Goal: Information Seeking & Learning: Learn about a topic

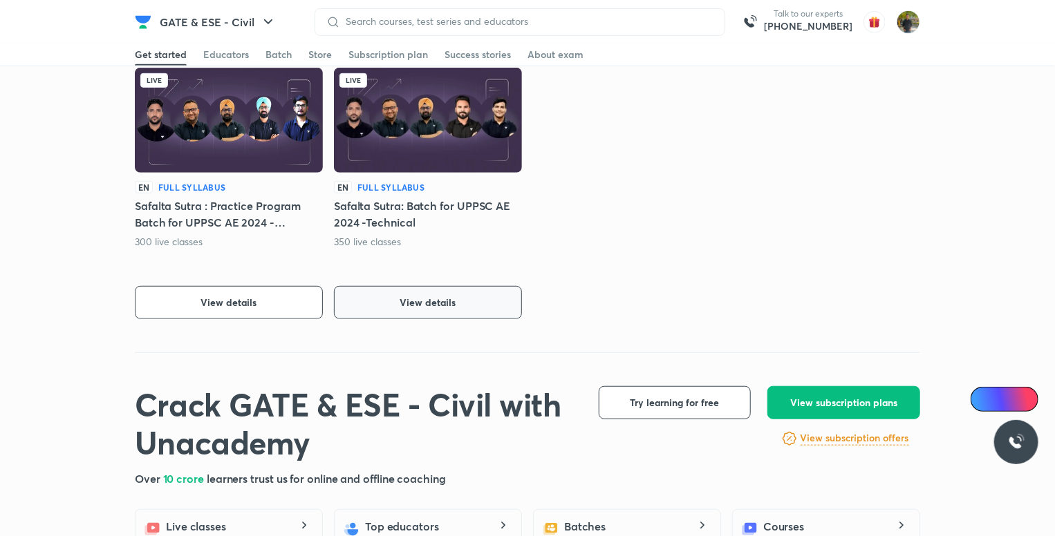
click at [413, 313] on button "View details" at bounding box center [428, 302] width 188 height 33
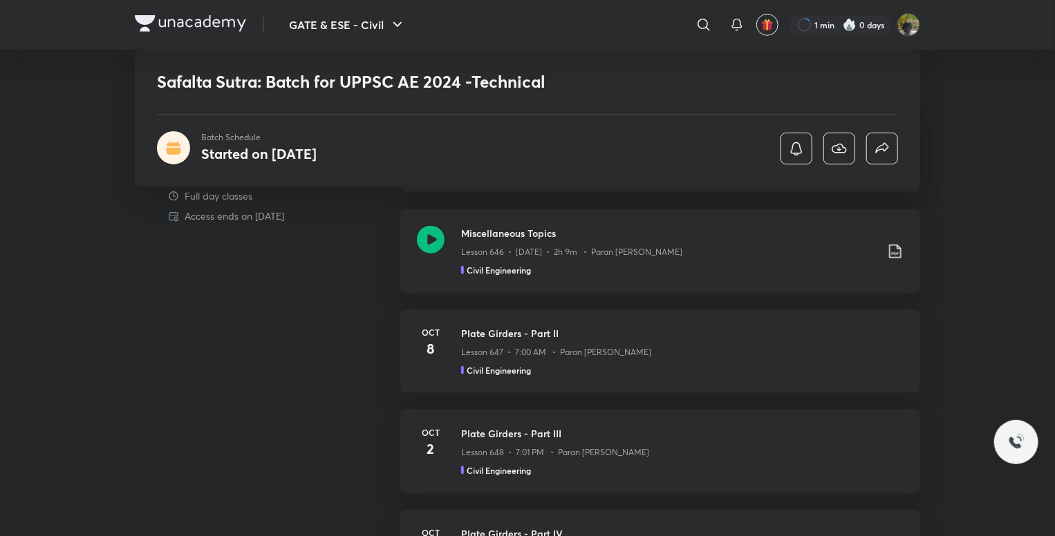
scroll to position [622, 0]
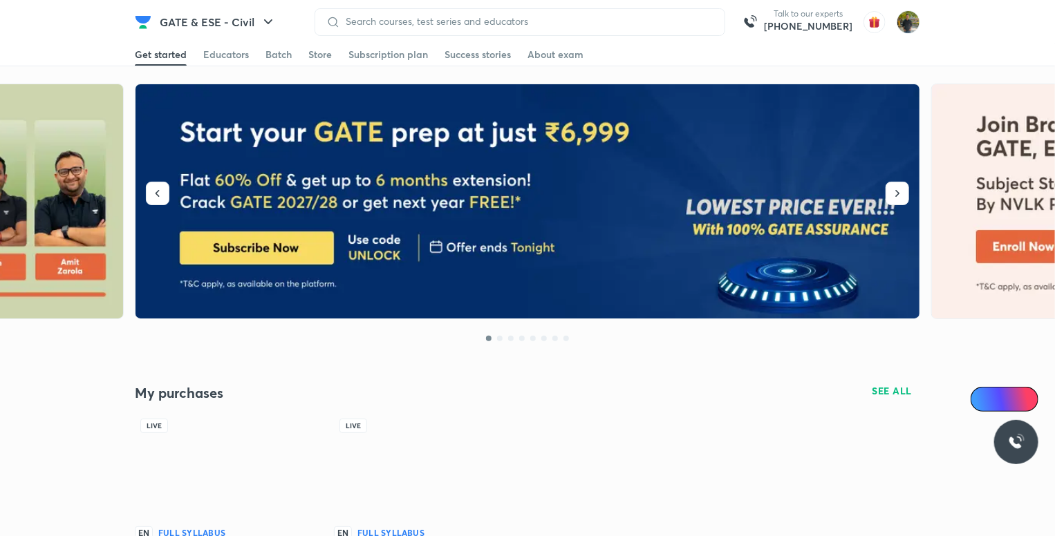
scroll to position [346, 0]
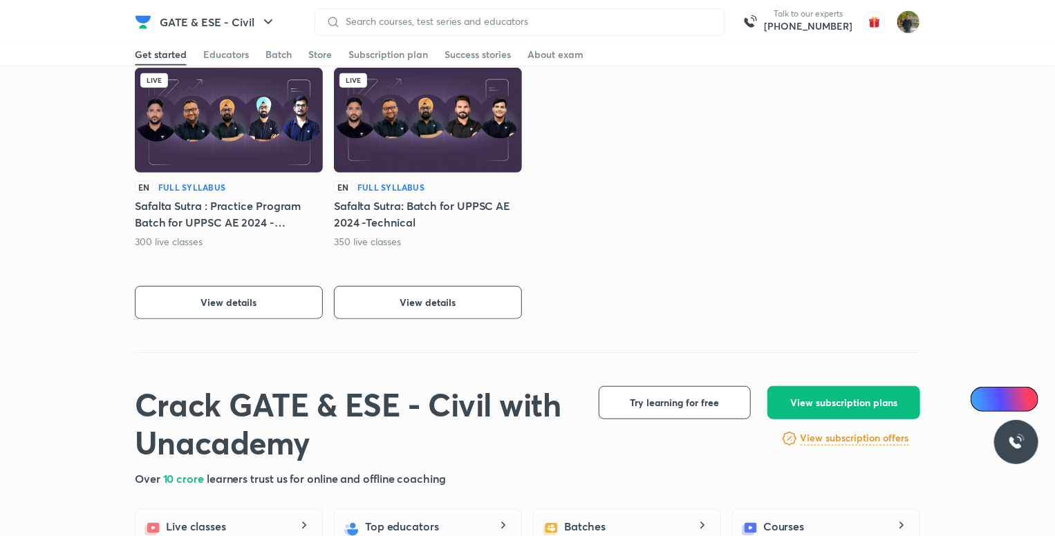
click at [256, 283] on div "EN Full Syllabus Safalta Sutra : Practice Program Batch for UPPSC AE 2024 -Tech…" at bounding box center [229, 250] width 188 height 138
click at [284, 301] on button "View details" at bounding box center [229, 302] width 188 height 33
click at [284, 308] on button "View details" at bounding box center [229, 302] width 188 height 33
click at [273, 303] on button "View details" at bounding box center [229, 302] width 188 height 33
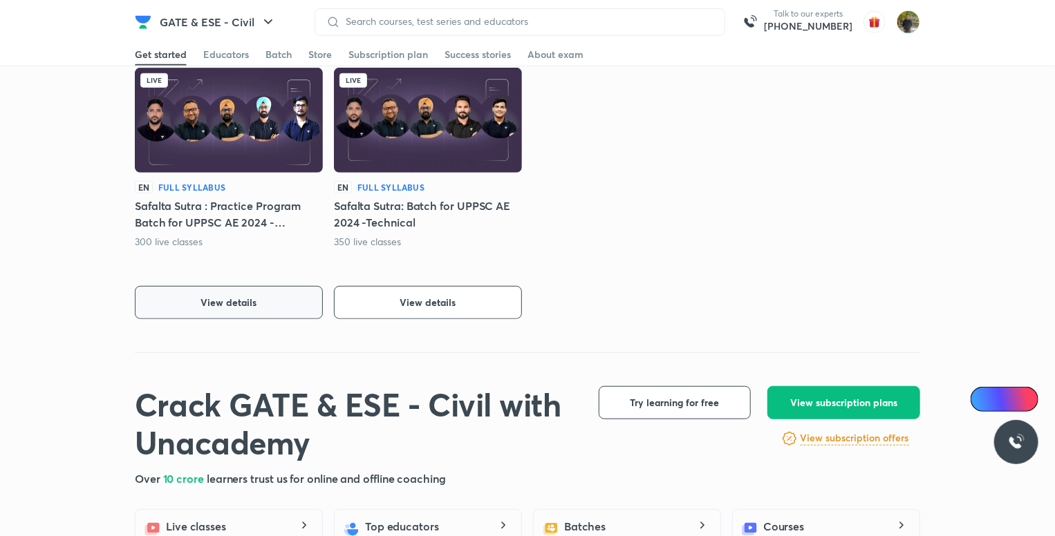
click at [250, 310] on button "View details" at bounding box center [229, 302] width 188 height 33
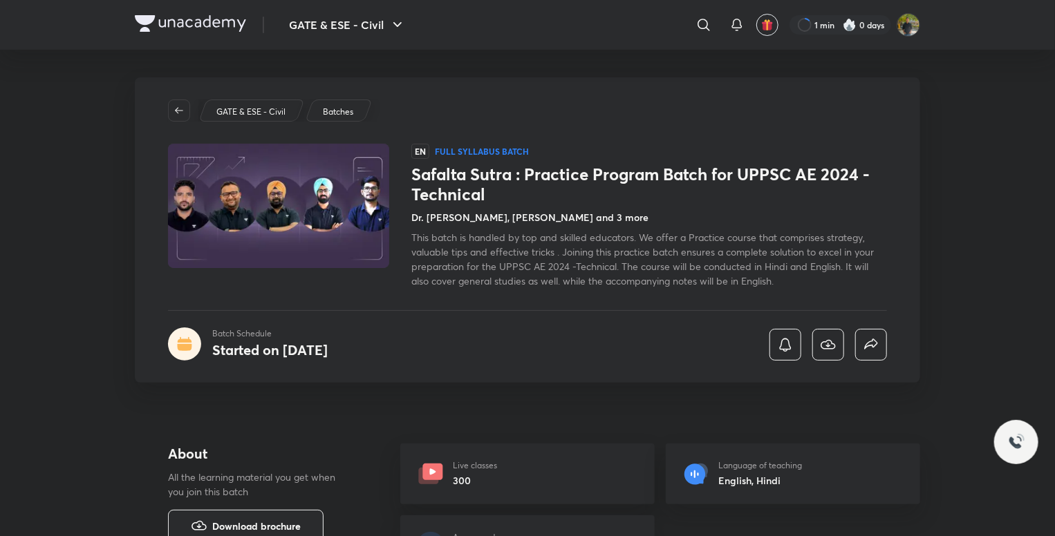
click at [313, 201] on img at bounding box center [278, 205] width 225 height 127
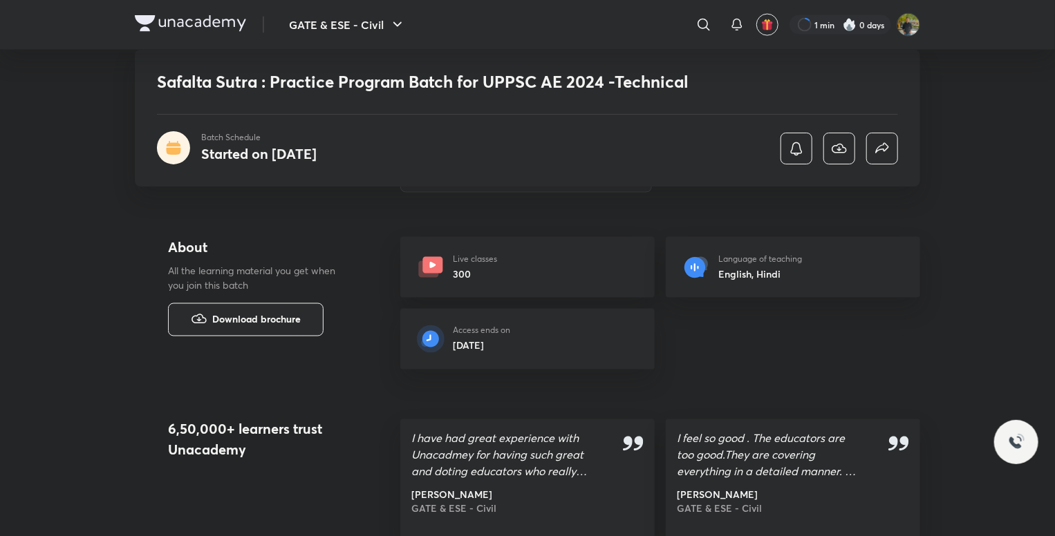
scroll to position [1037, 0]
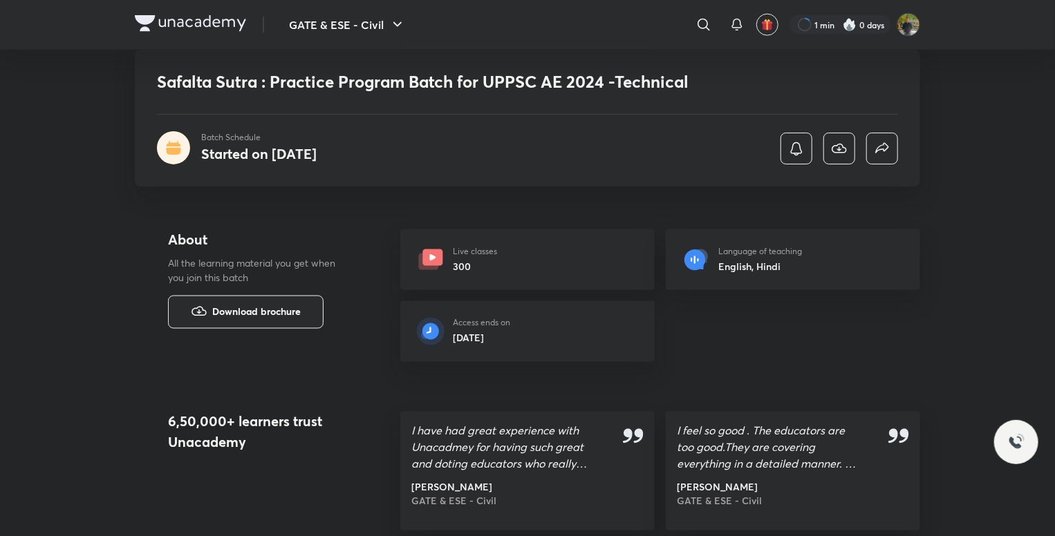
click at [1009, 433] on div at bounding box center [1016, 442] width 44 height 44
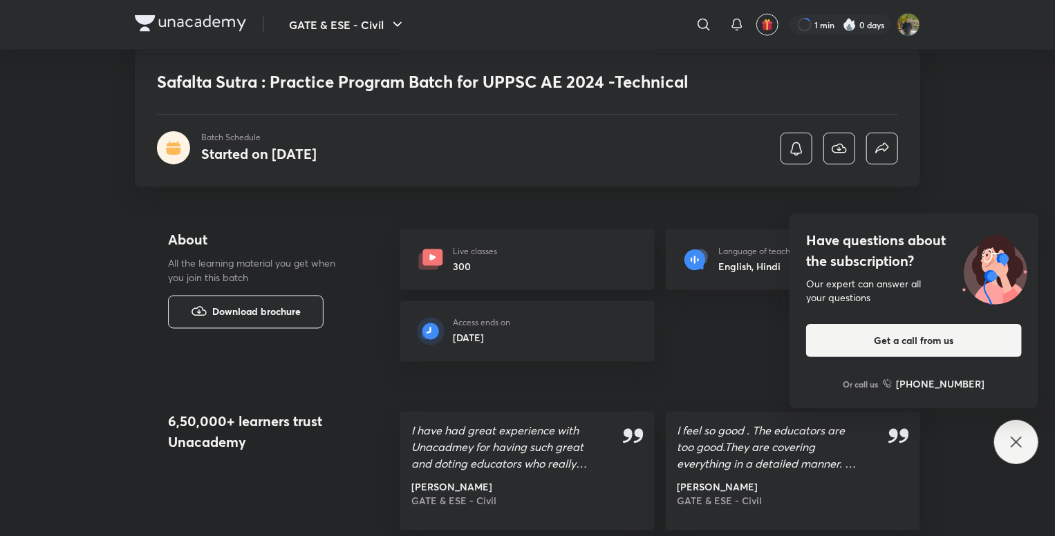
click at [1009, 433] on div "Have questions about the subscription? Our expert can answer all your questions…" at bounding box center [1016, 442] width 44 height 44
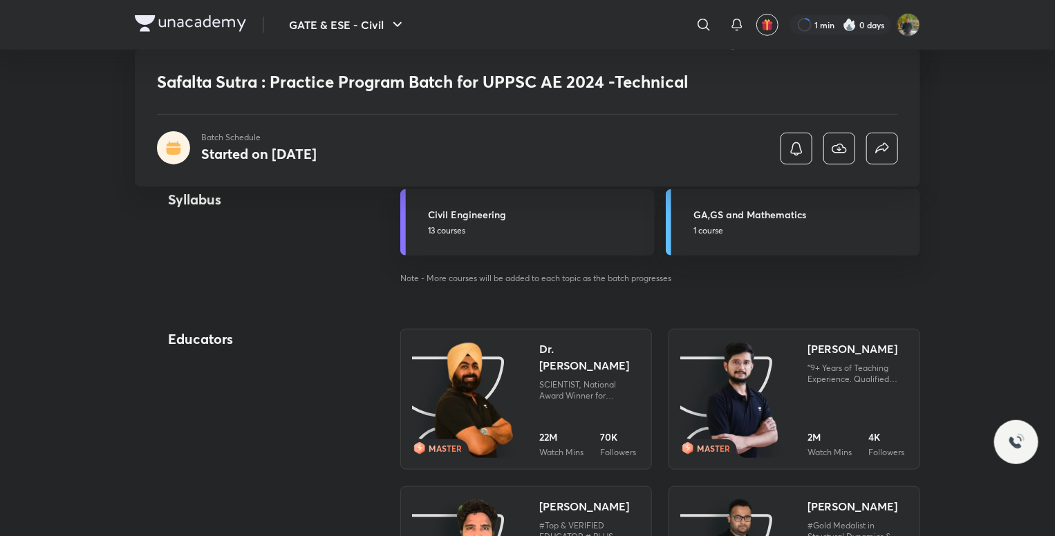
scroll to position [58, 0]
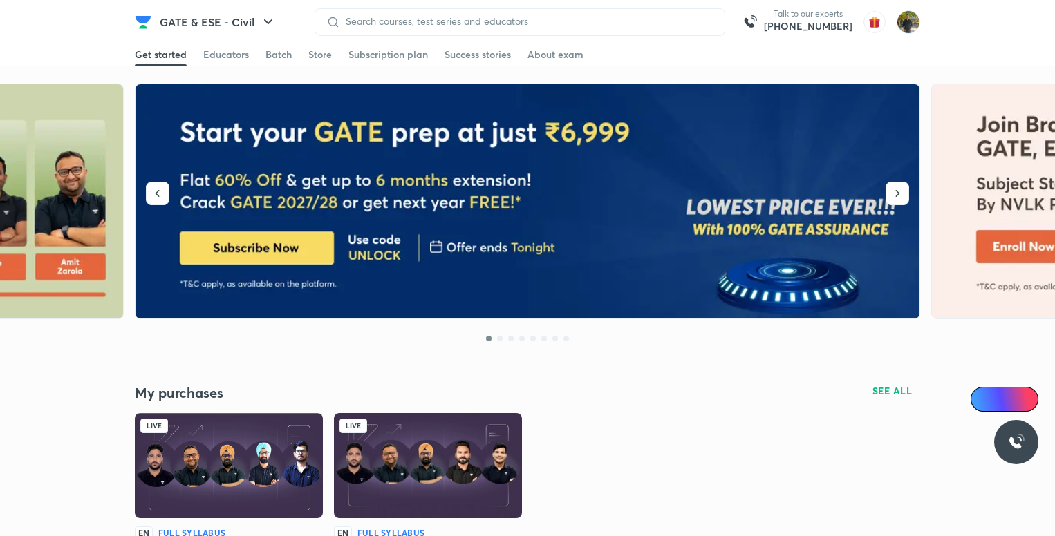
scroll to position [207, 0]
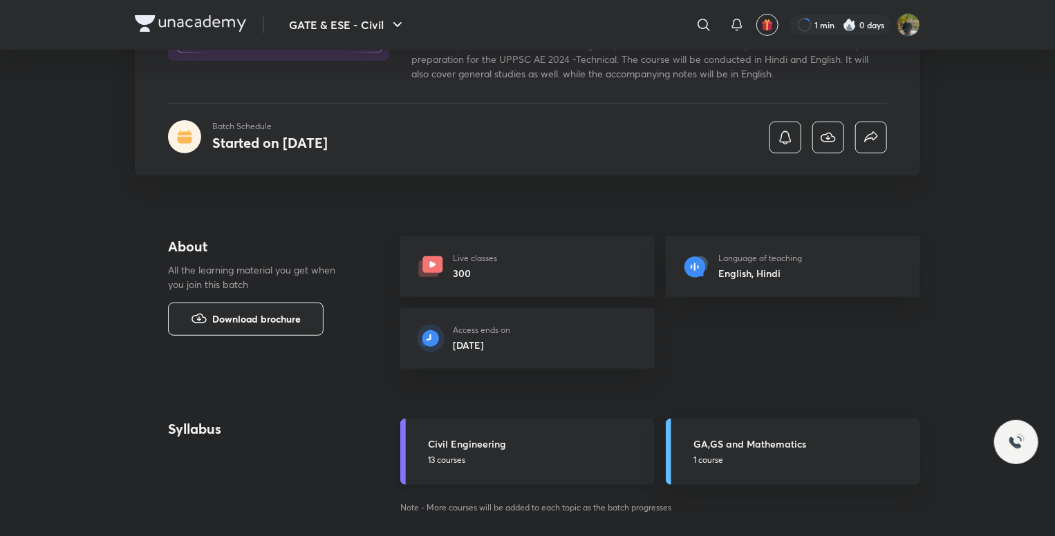
click at [567, 449] on h5 "Civil Engineering" at bounding box center [537, 444] width 218 height 15
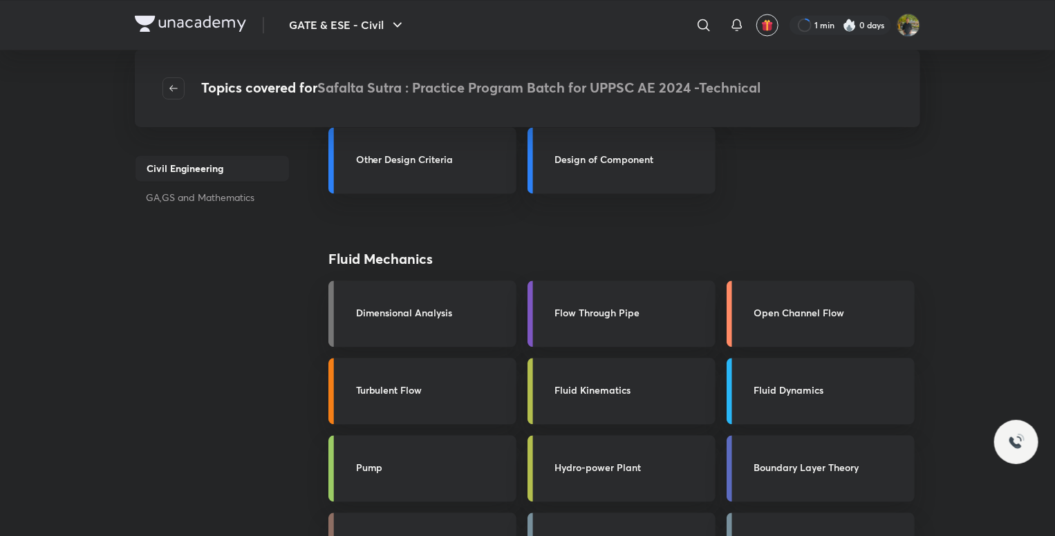
scroll to position [1521, 0]
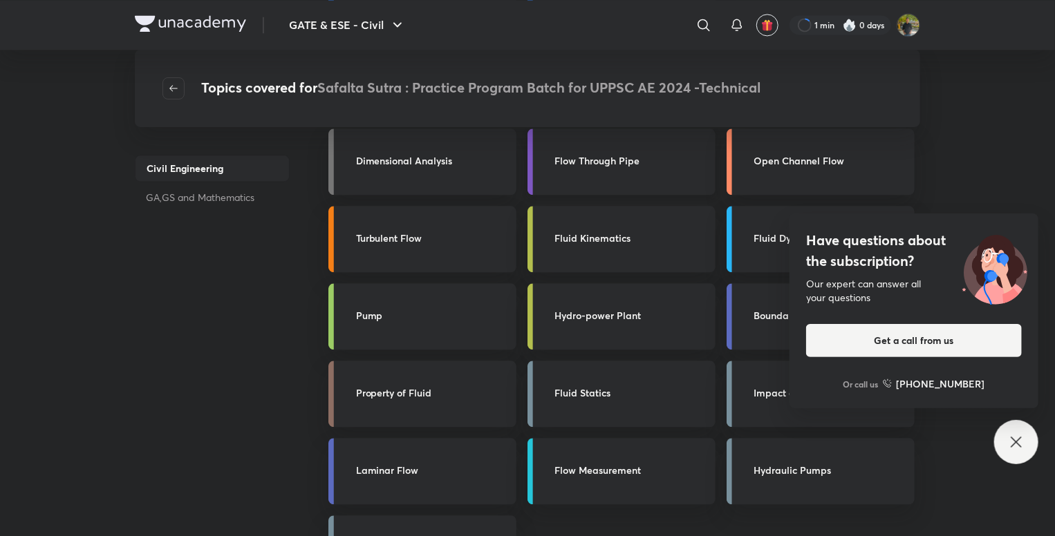
click at [598, 169] on div "Flow Through Pipe" at bounding box center [631, 161] width 152 height 17
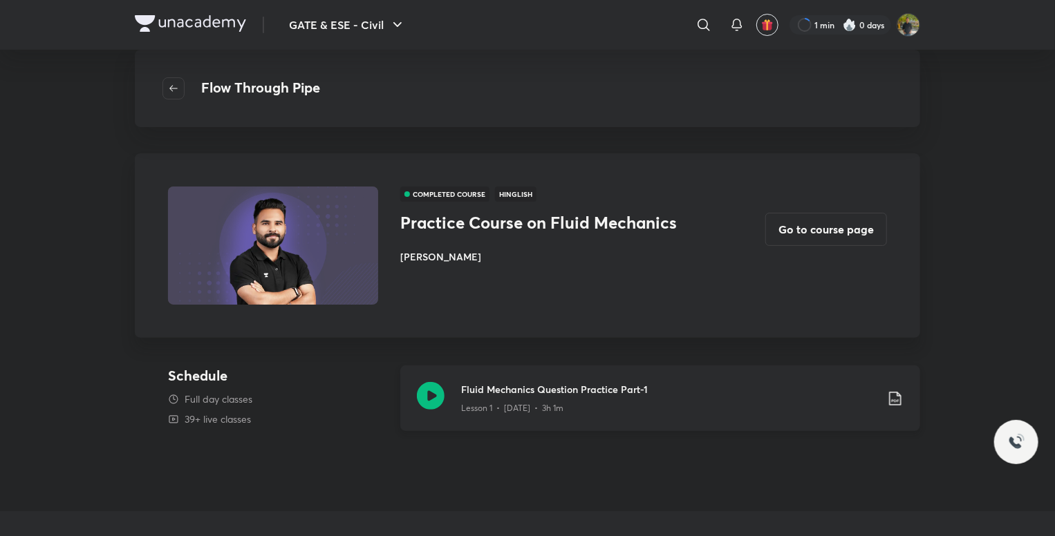
click at [441, 399] on icon at bounding box center [431, 396] width 28 height 28
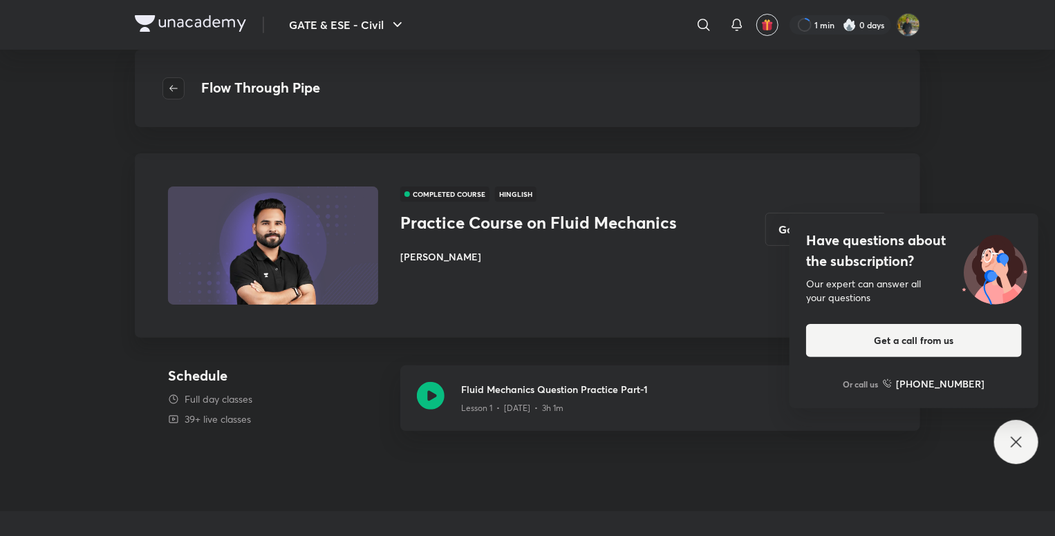
click at [174, 86] on icon "button" at bounding box center [173, 88] width 11 height 11
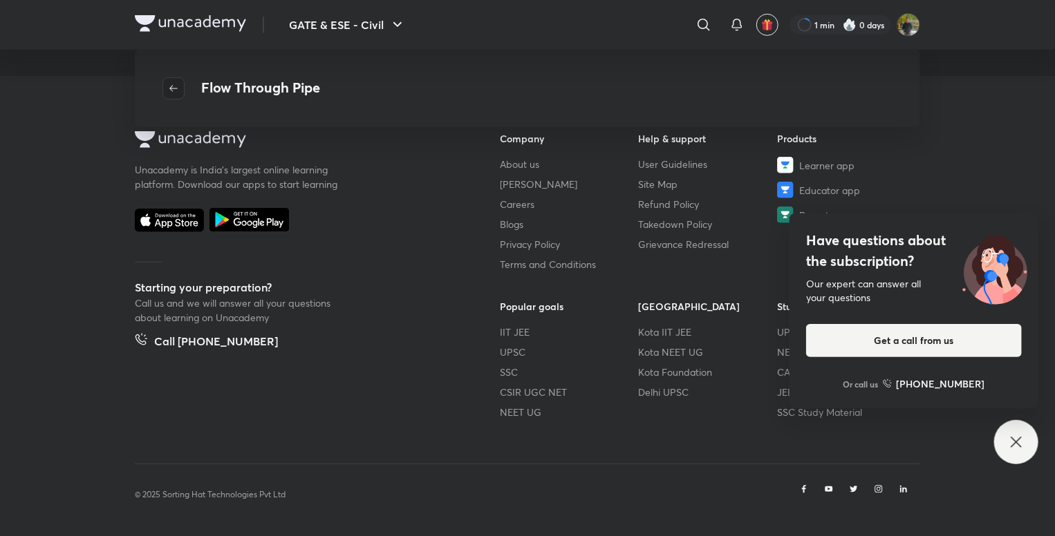
click at [174, 86] on icon "button" at bounding box center [173, 88] width 11 height 11
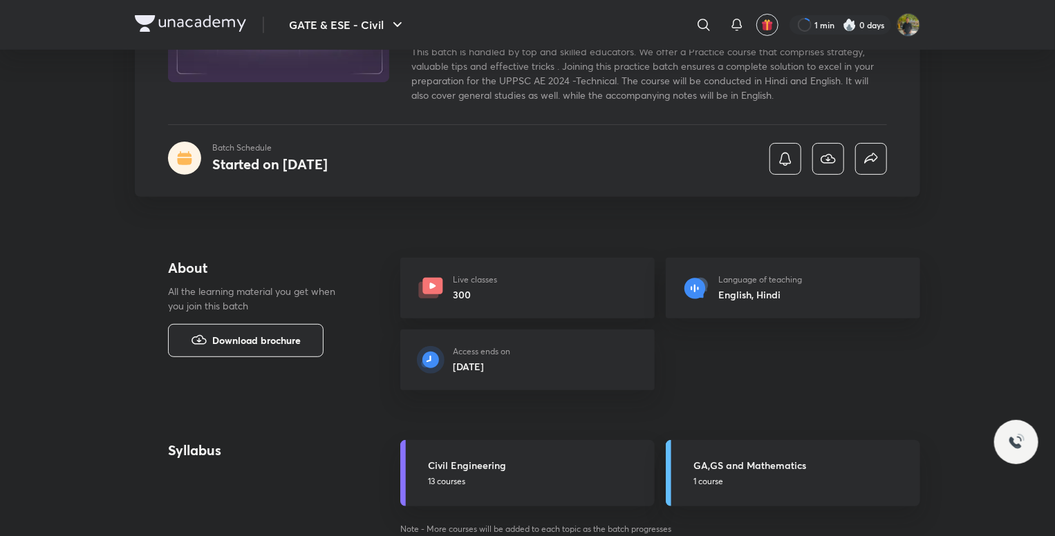
scroll to position [415, 0]
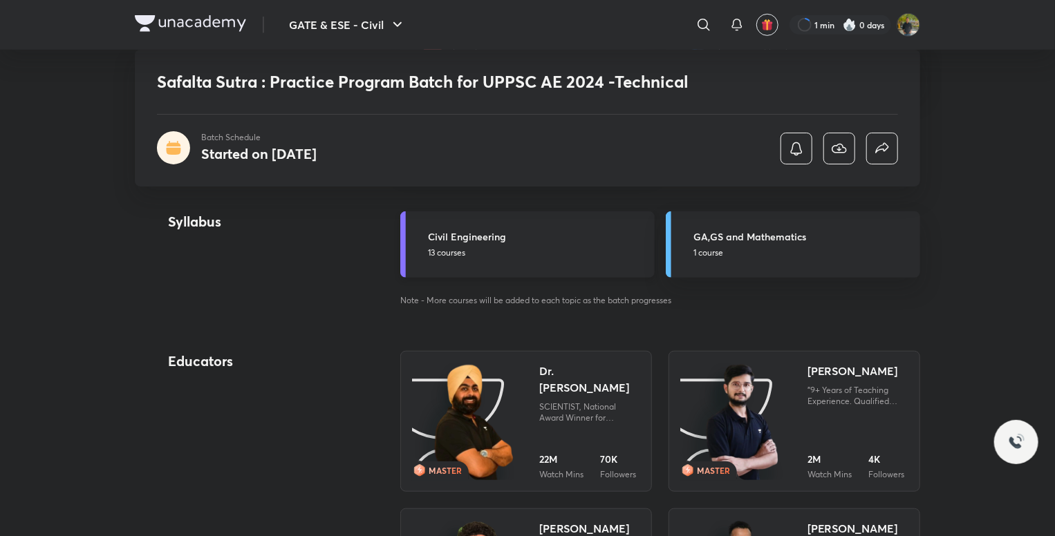
click at [547, 255] on p "13 courses" at bounding box center [537, 253] width 218 height 12
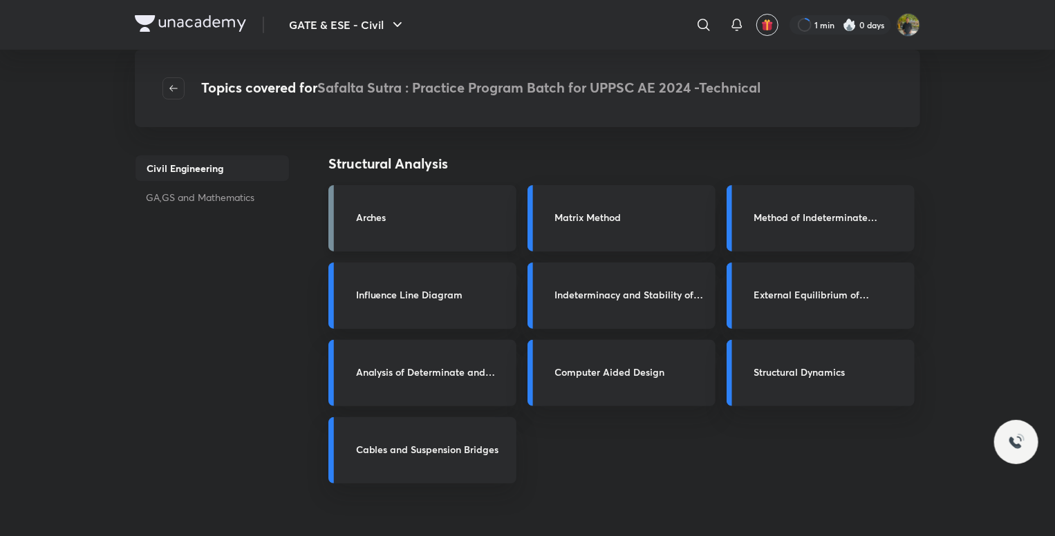
click at [464, 243] on link "Arches" at bounding box center [422, 218] width 188 height 66
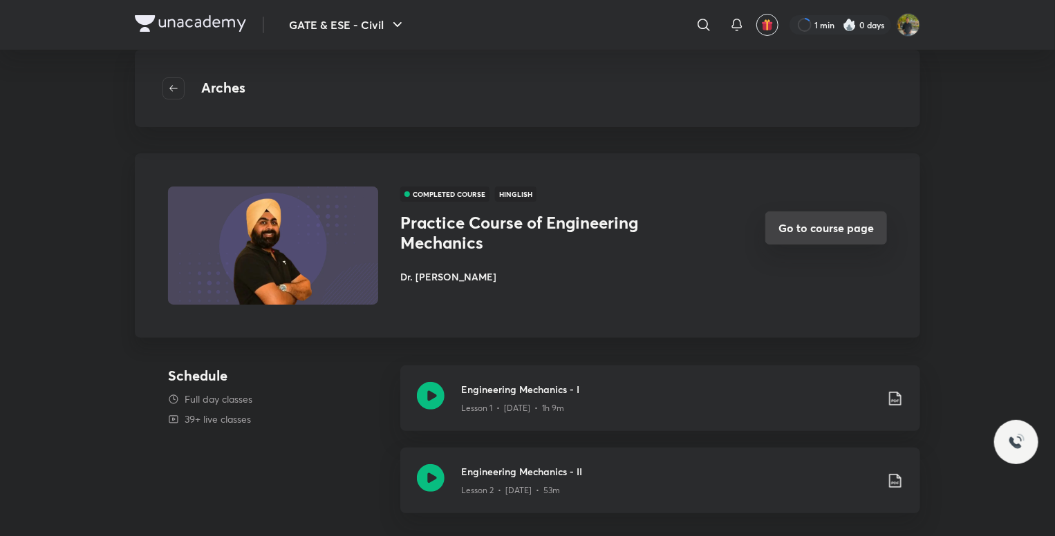
click at [836, 230] on button "Go to course page" at bounding box center [826, 227] width 122 height 33
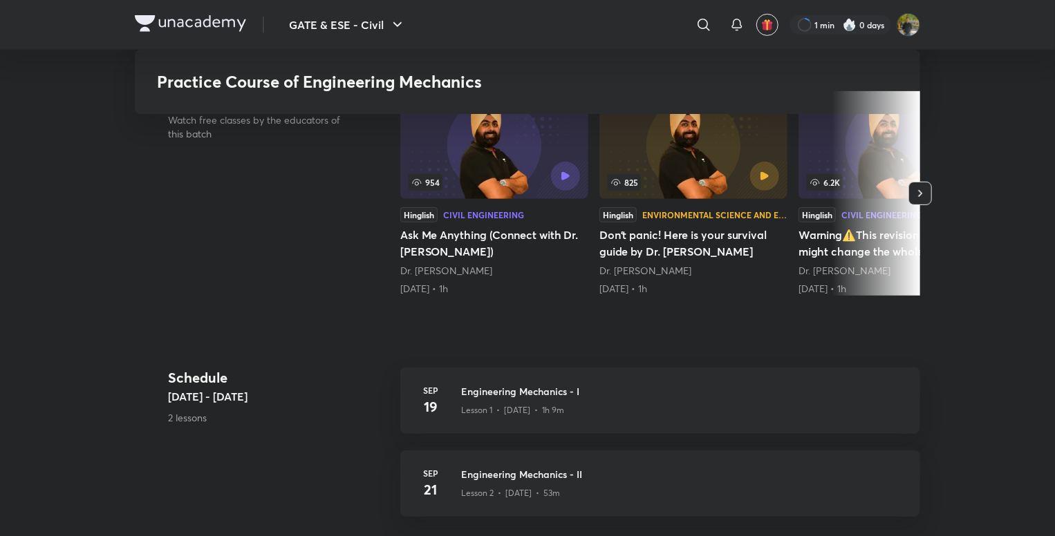
scroll to position [346, 0]
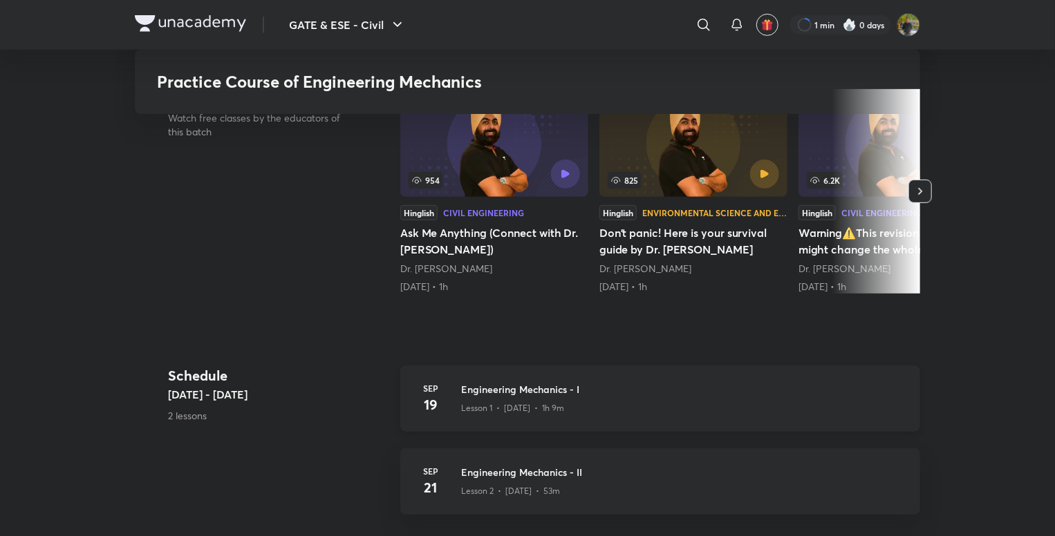
click at [568, 390] on h3 "Engineering Mechanics - I" at bounding box center [682, 389] width 442 height 15
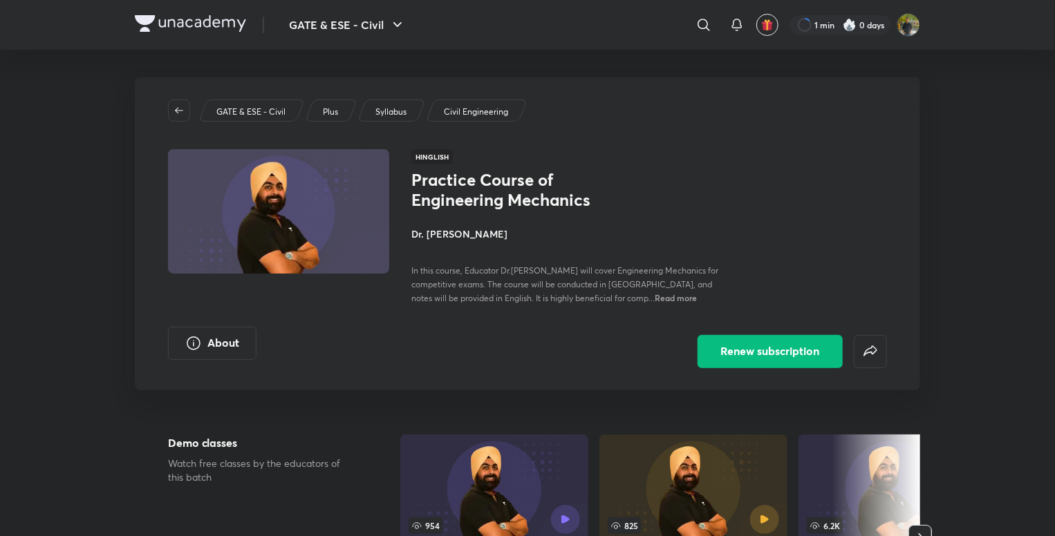
click at [167, 113] on div "GATE & ESE - Civil Plus Syllabus Civil Engineering Hinglish Practice Course of …" at bounding box center [527, 233] width 785 height 313
click at [181, 100] on button "button" at bounding box center [179, 111] width 22 height 22
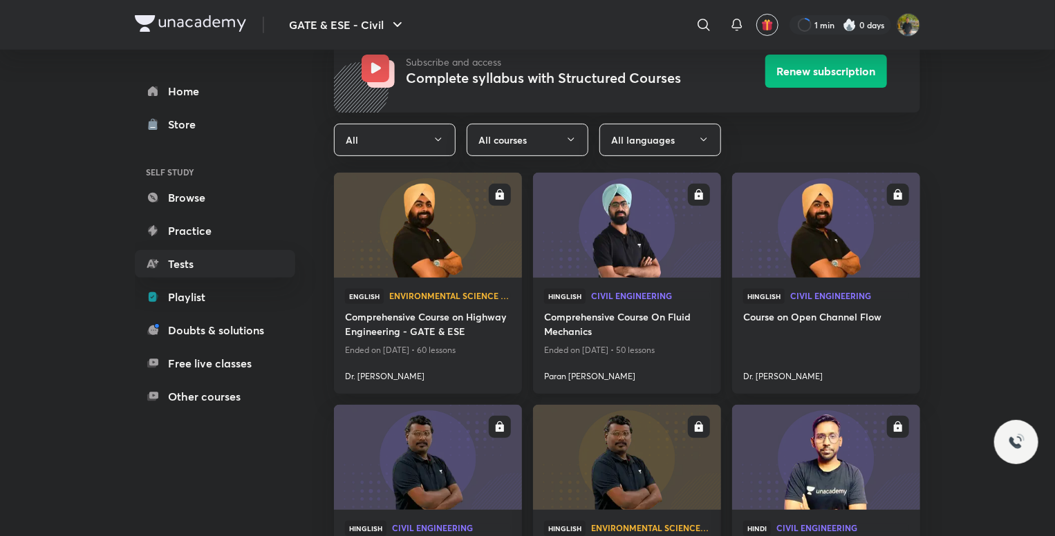
scroll to position [207, 0]
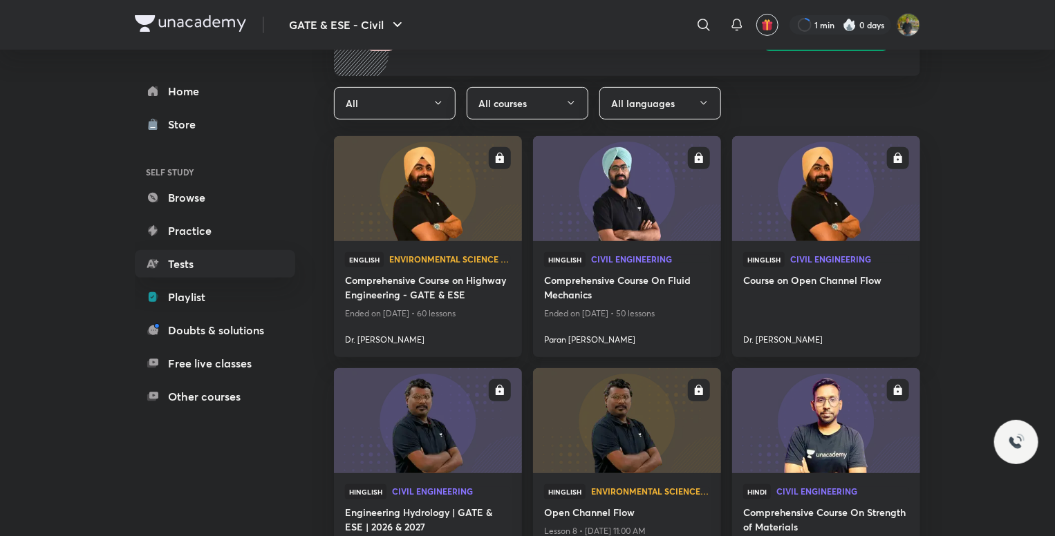
click at [586, 197] on img at bounding box center [626, 188] width 191 height 107
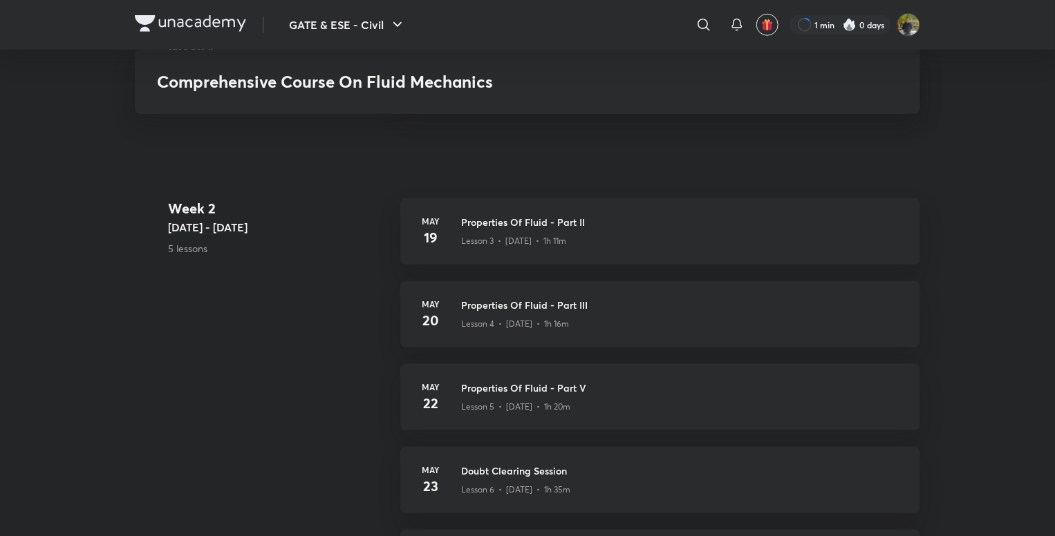
scroll to position [415, 0]
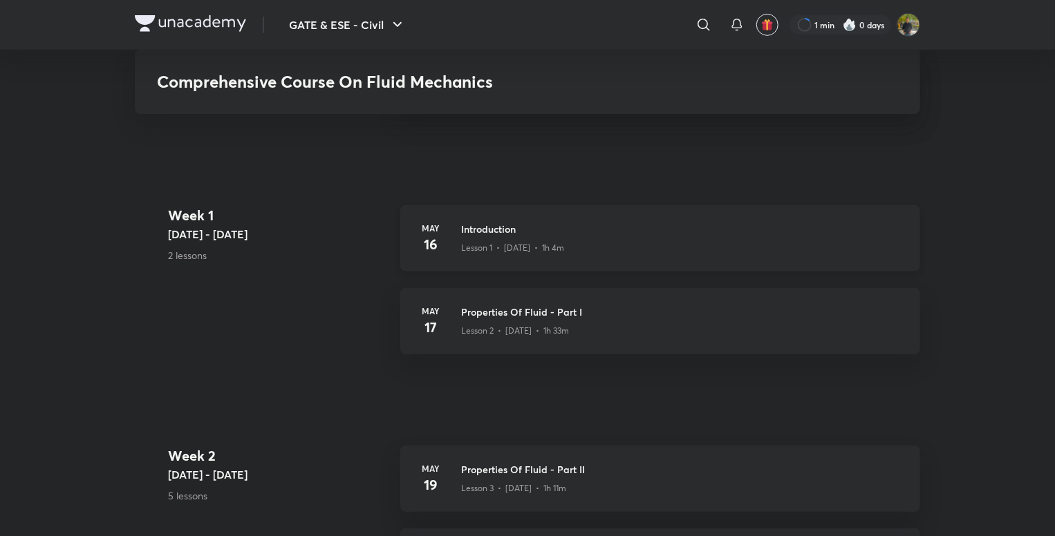
click at [632, 226] on h3 "Introduction" at bounding box center [682, 229] width 442 height 15
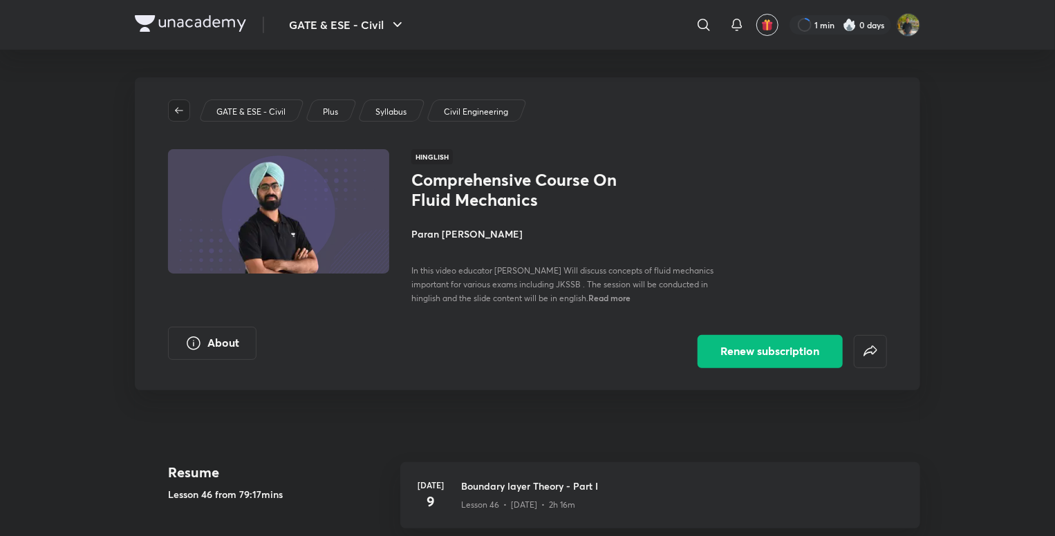
click at [181, 107] on icon "button" at bounding box center [178, 110] width 11 height 11
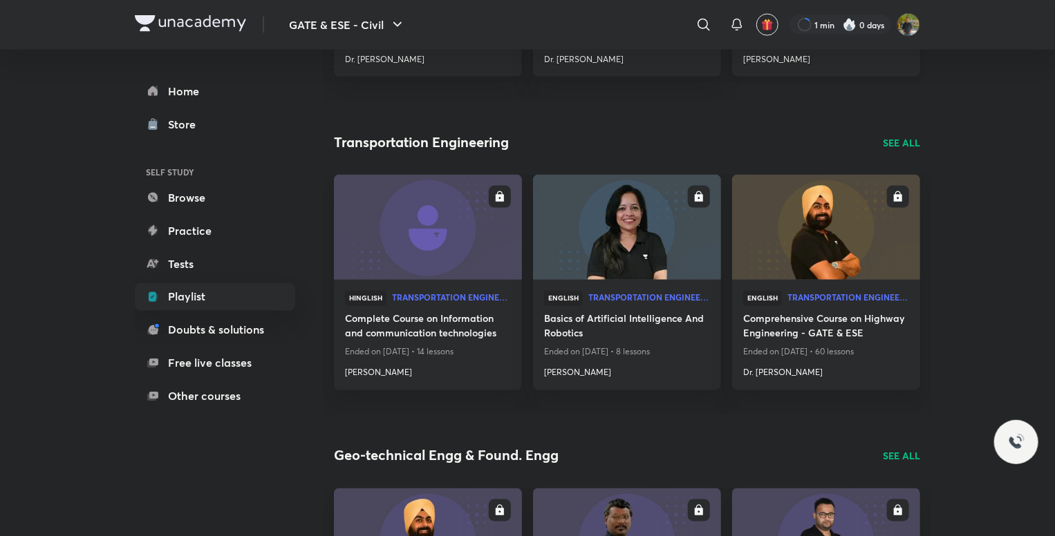
scroll to position [1348, 0]
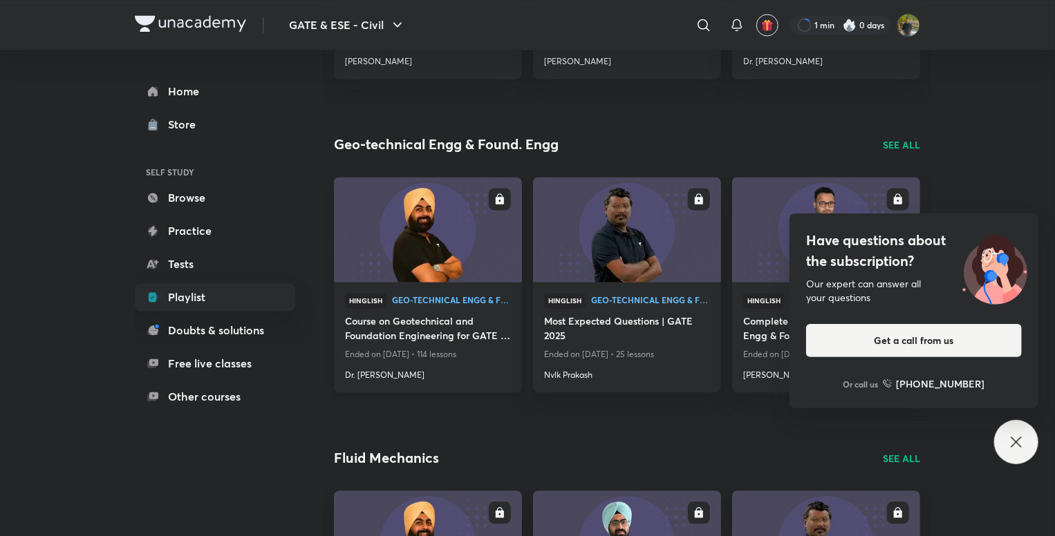
click at [398, 247] on img at bounding box center [427, 229] width 191 height 107
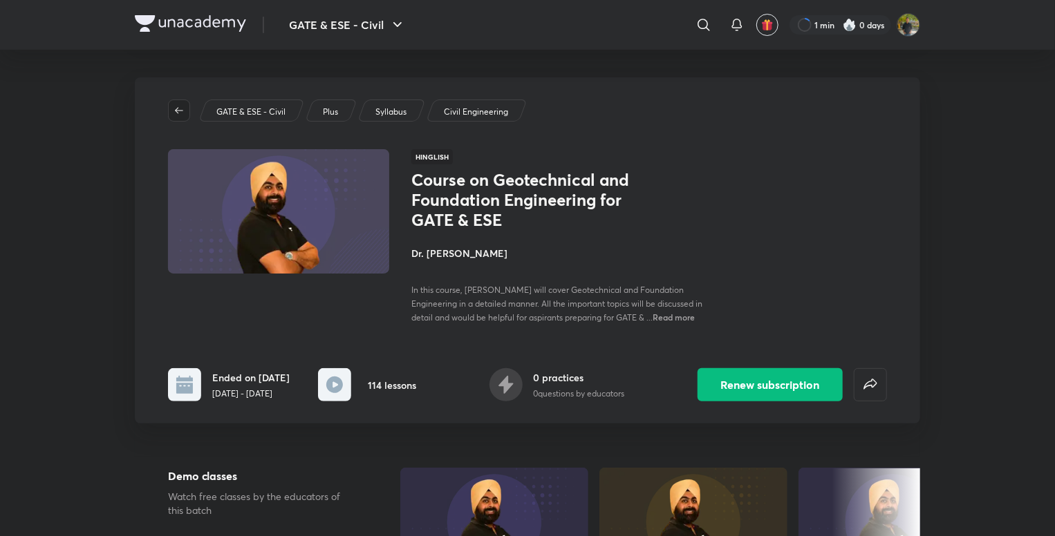
click at [187, 112] on span "button" at bounding box center [179, 110] width 21 height 11
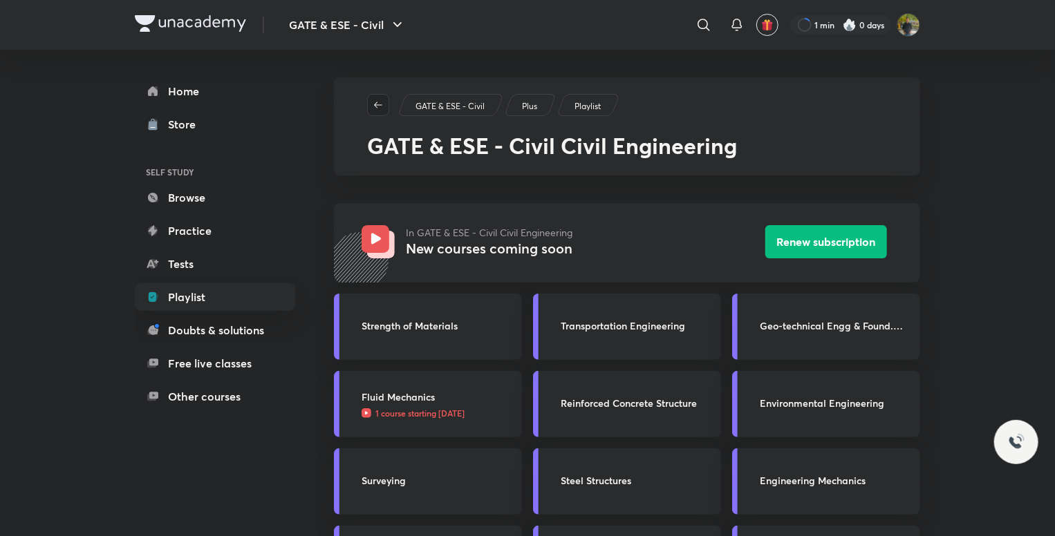
click at [375, 102] on icon "button" at bounding box center [378, 105] width 11 height 11
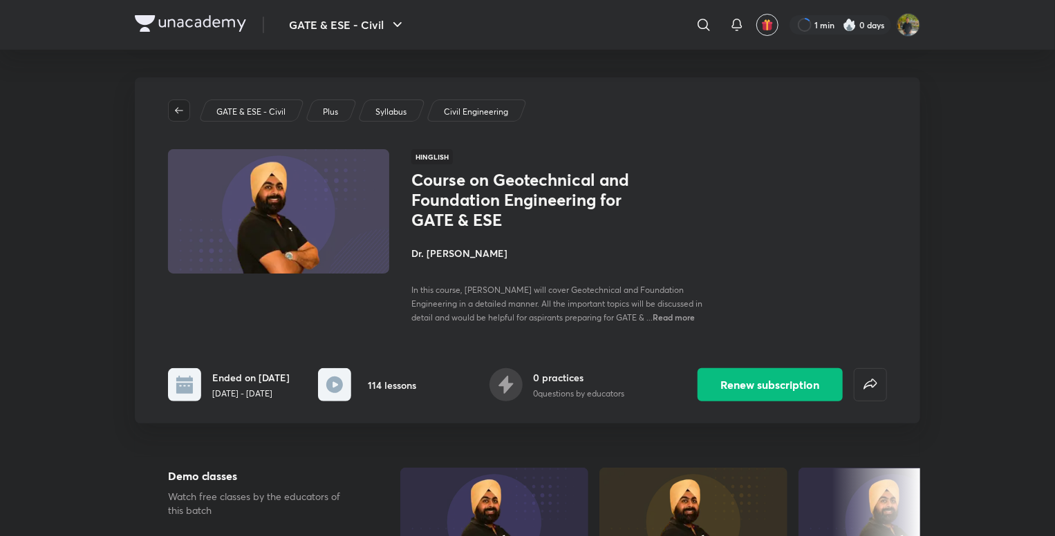
click at [182, 109] on icon "button" at bounding box center [178, 110] width 11 height 11
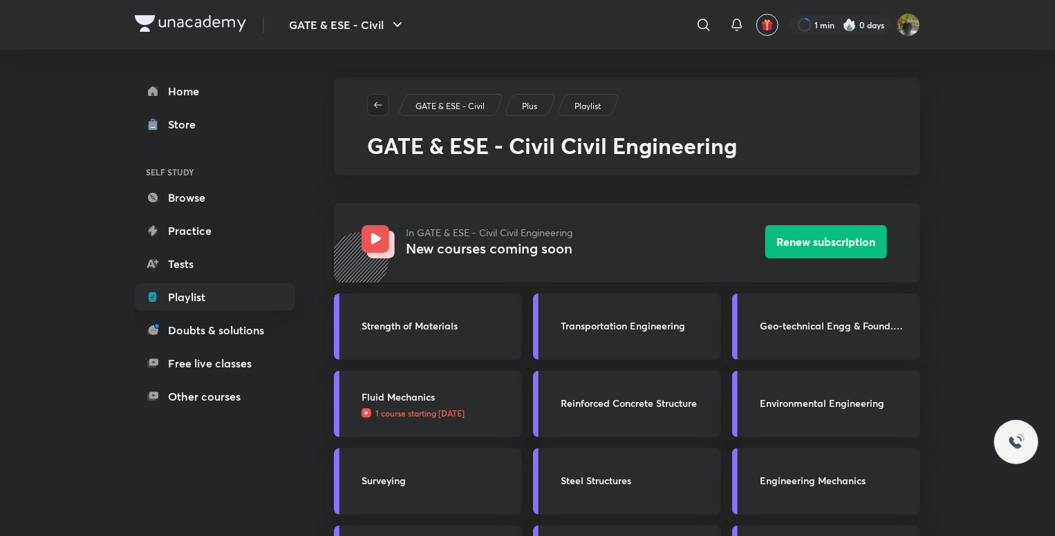
click at [372, 108] on span "button" at bounding box center [378, 105] width 21 height 11
drag, startPoint x: 372, startPoint y: 108, endPoint x: 384, endPoint y: 107, distance: 12.5
click at [372, 108] on span "button" at bounding box center [378, 105] width 21 height 11
click at [377, 98] on button "button" at bounding box center [378, 105] width 22 height 22
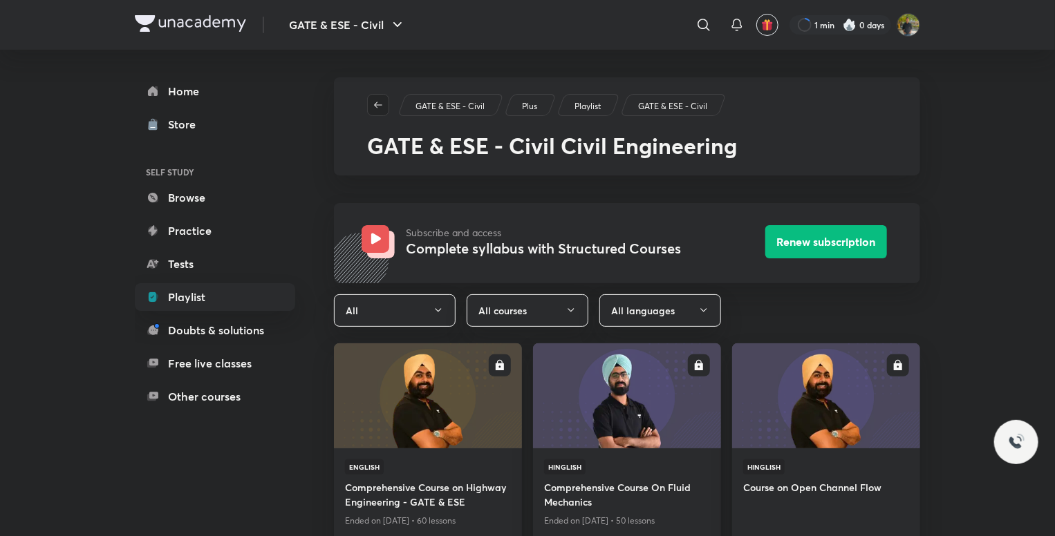
click at [370, 95] on button "button" at bounding box center [378, 105] width 22 height 22
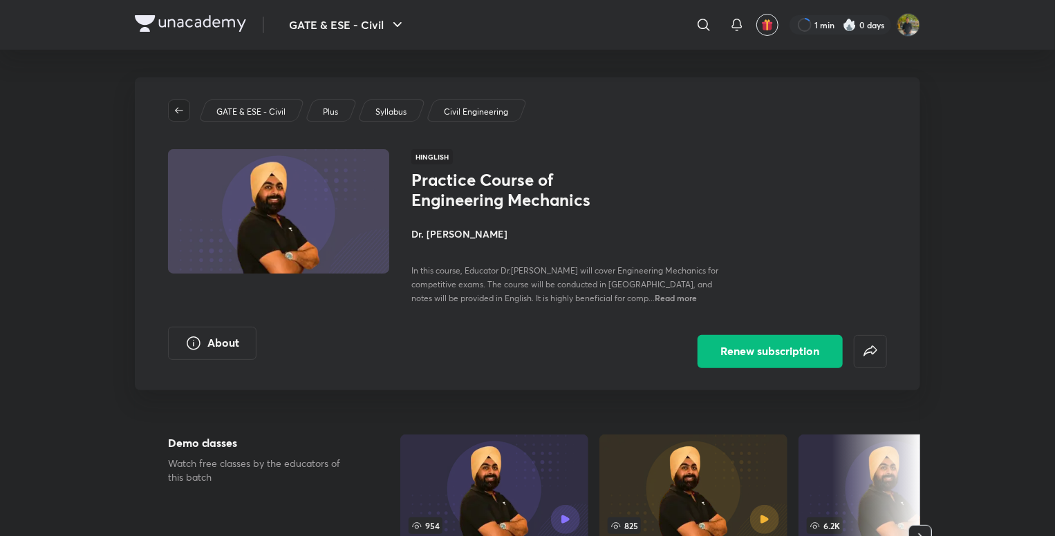
click at [182, 102] on button "button" at bounding box center [179, 111] width 22 height 22
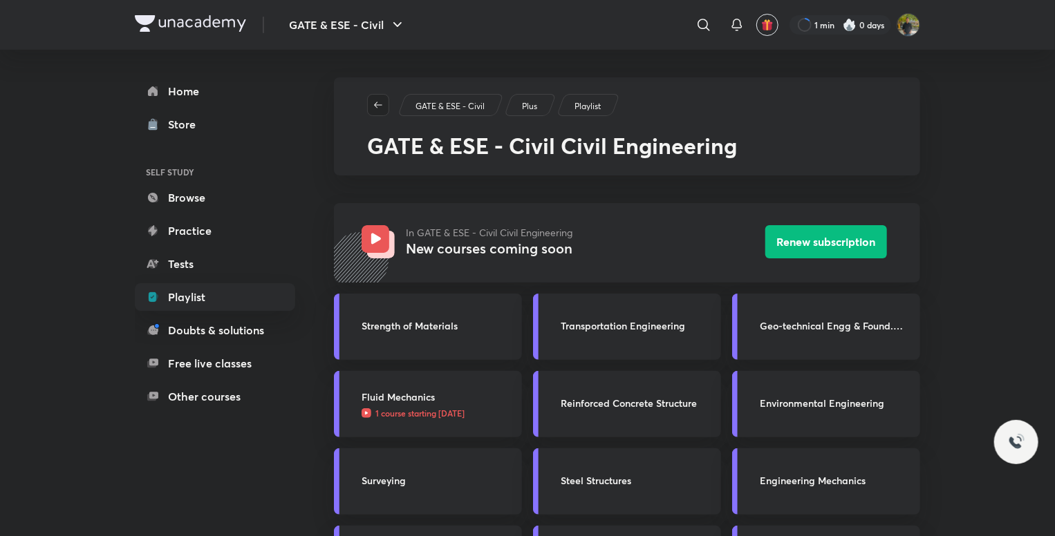
click at [375, 103] on icon "button" at bounding box center [378, 105] width 11 height 11
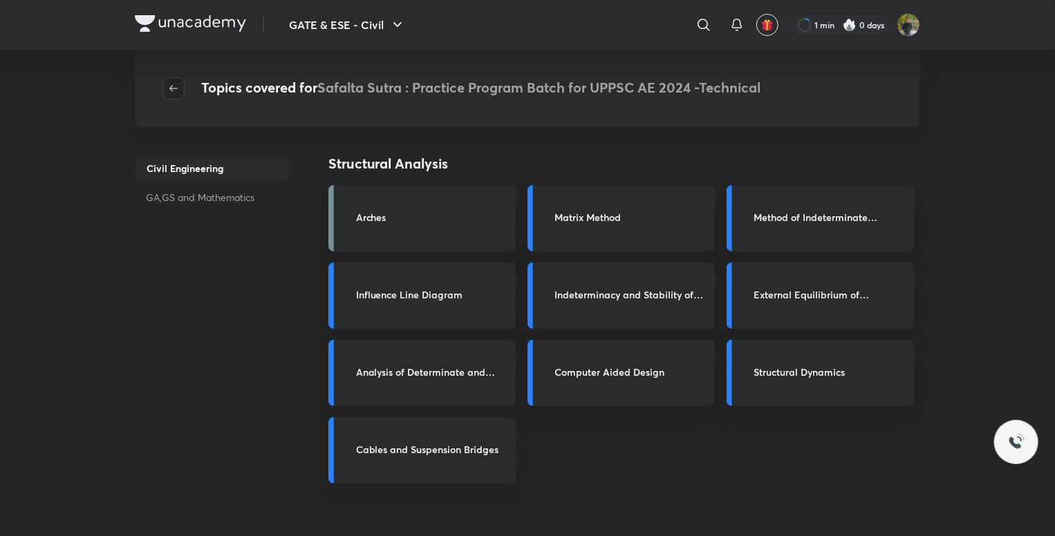
click at [179, 87] on span "button" at bounding box center [173, 88] width 21 height 11
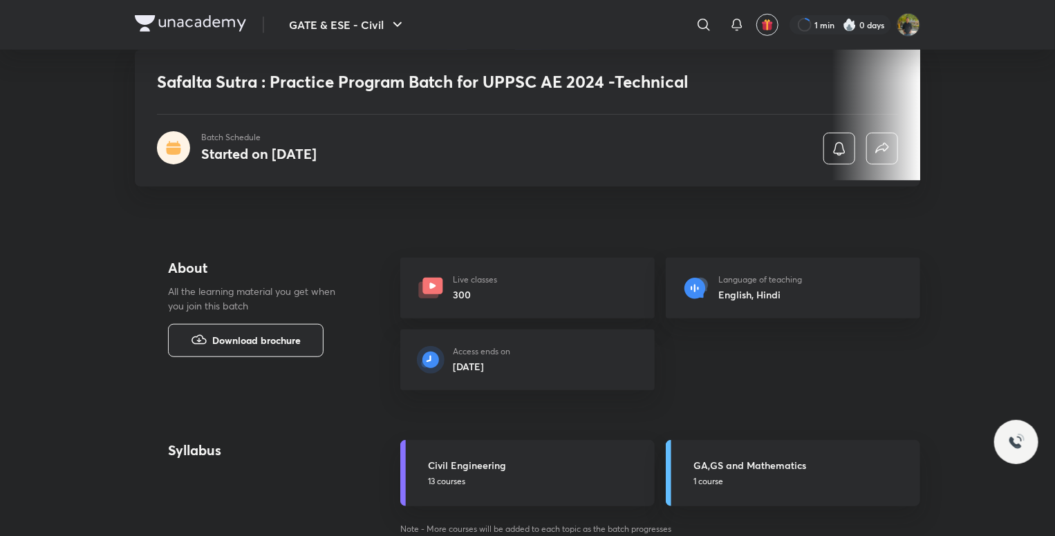
scroll to position [553, 0]
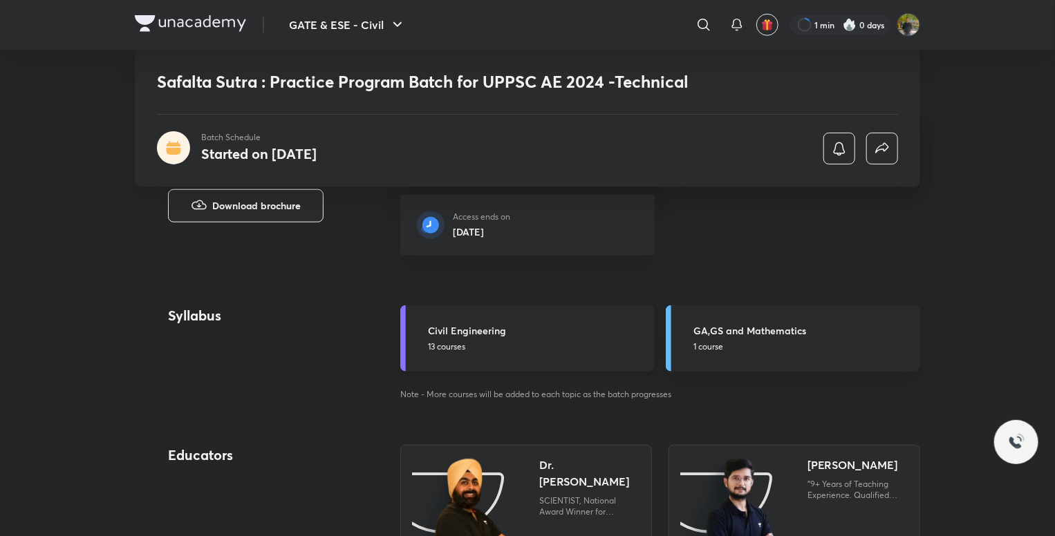
click at [580, 335] on h5 "Civil Engineering" at bounding box center [537, 330] width 218 height 15
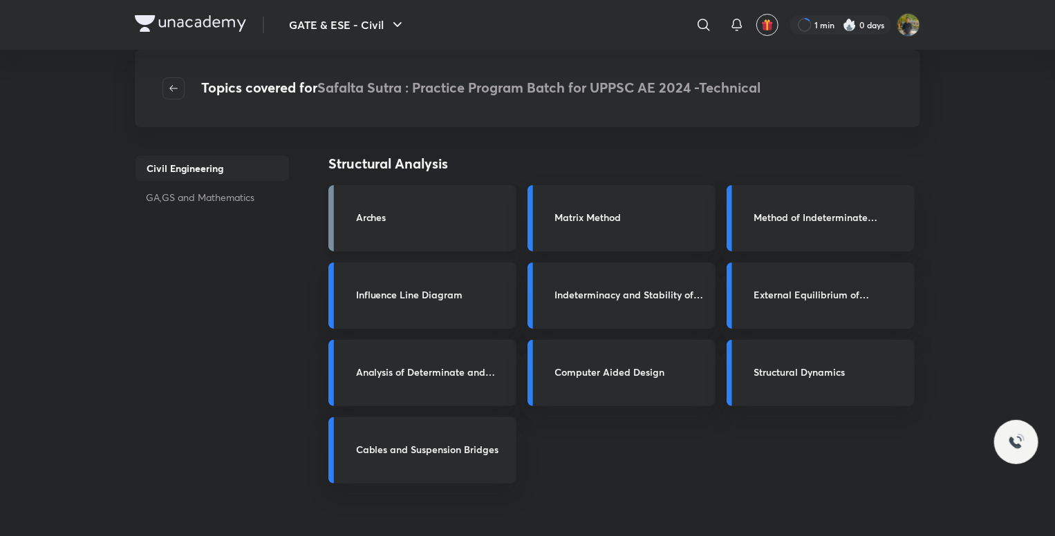
click at [430, 221] on h3 "Arches" at bounding box center [432, 217] width 152 height 15
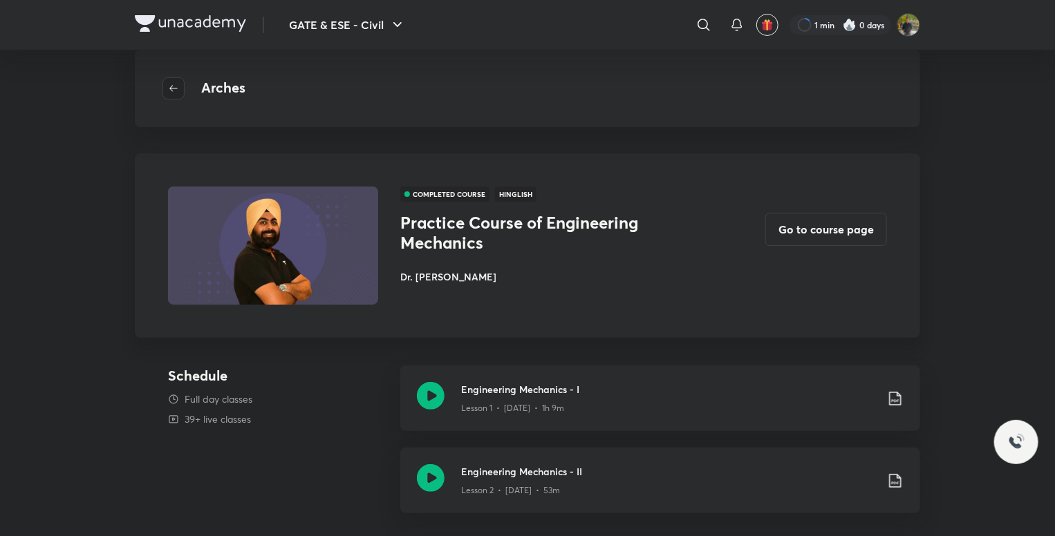
click at [166, 86] on span "button" at bounding box center [173, 88] width 21 height 11
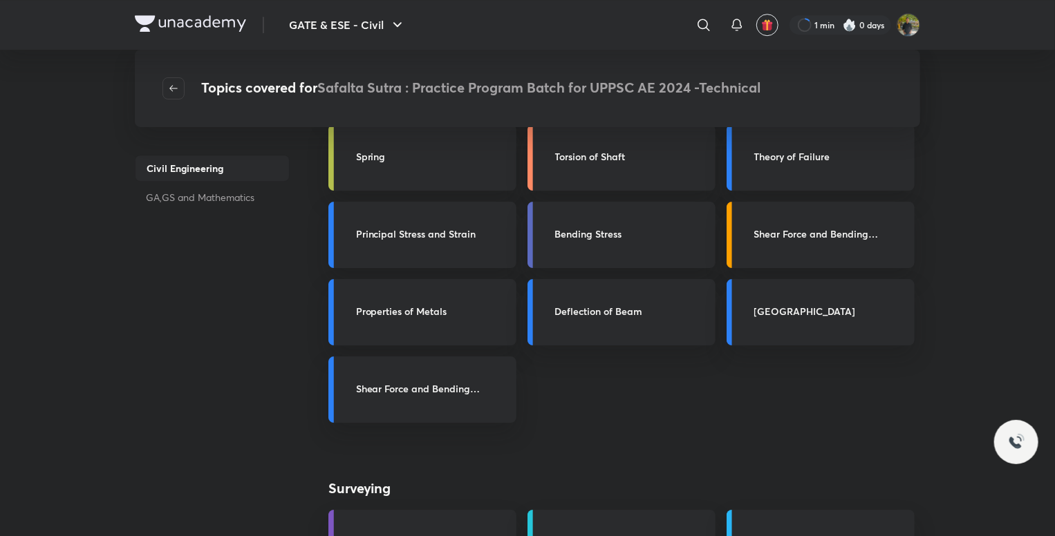
scroll to position [1866, 0]
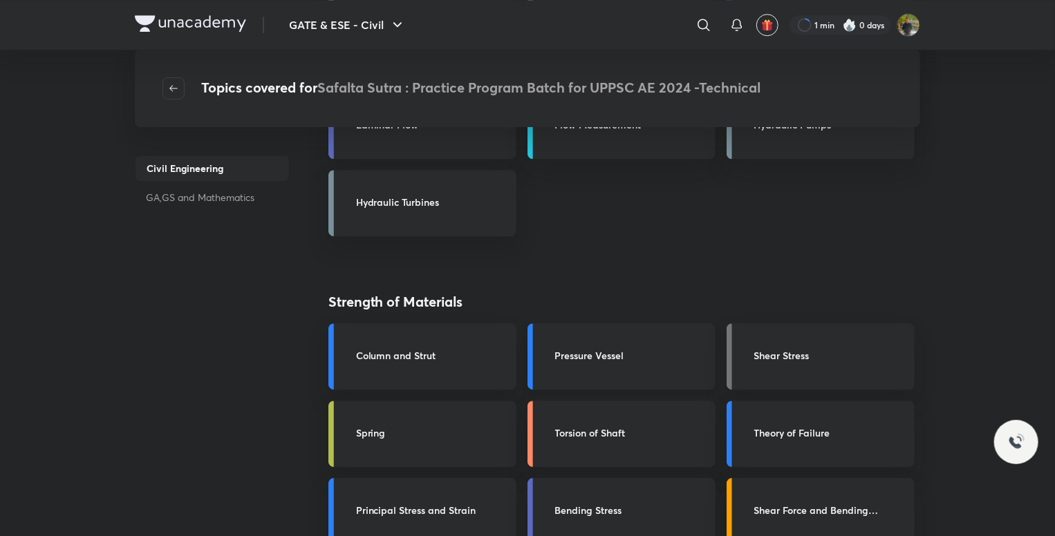
click at [586, 335] on div "Pressure Vessel" at bounding box center [621, 356] width 188 height 66
click at [595, 346] on div "Pressure Vessel" at bounding box center [621, 356] width 188 height 66
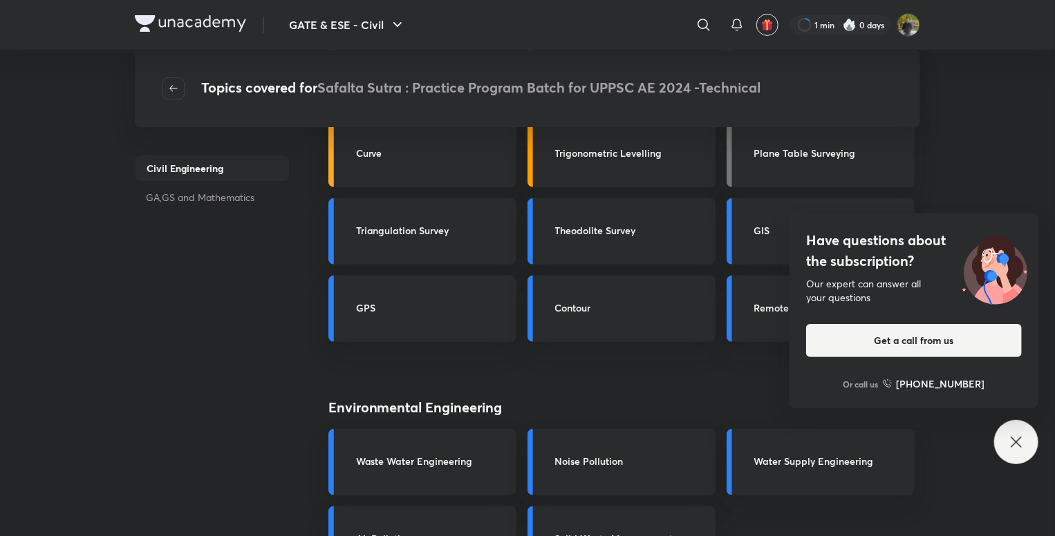
scroll to position [2765, 0]
click at [1018, 458] on div "Have questions about the subscription? Our expert can answer all your questions…" at bounding box center [1016, 442] width 44 height 44
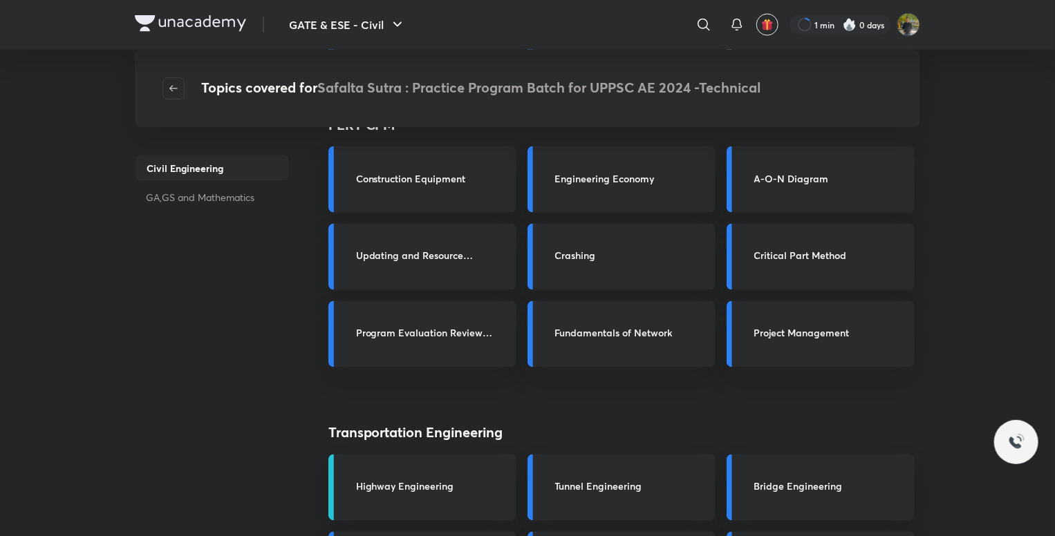
scroll to position [3732, 0]
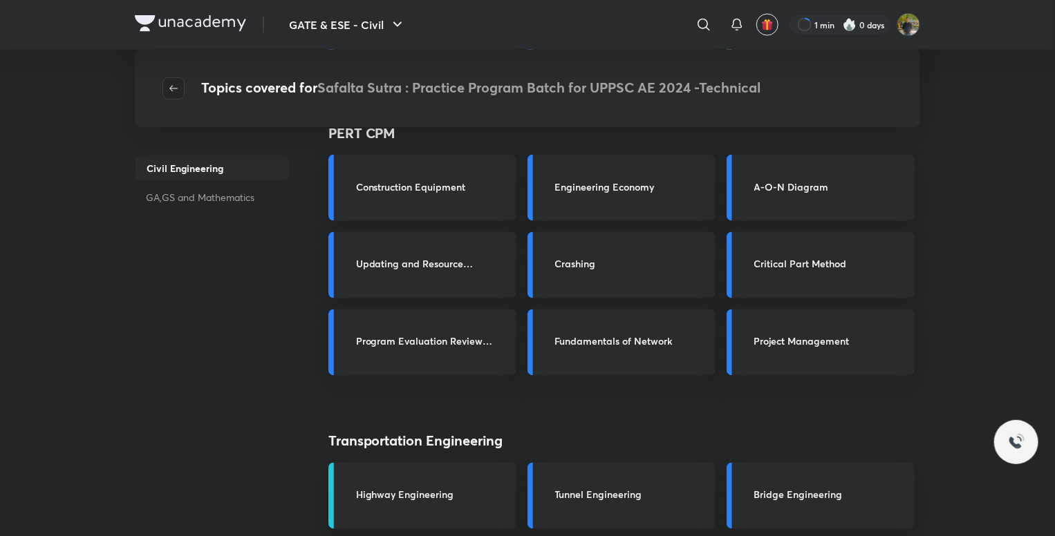
click at [176, 86] on icon "button" at bounding box center [173, 88] width 11 height 11
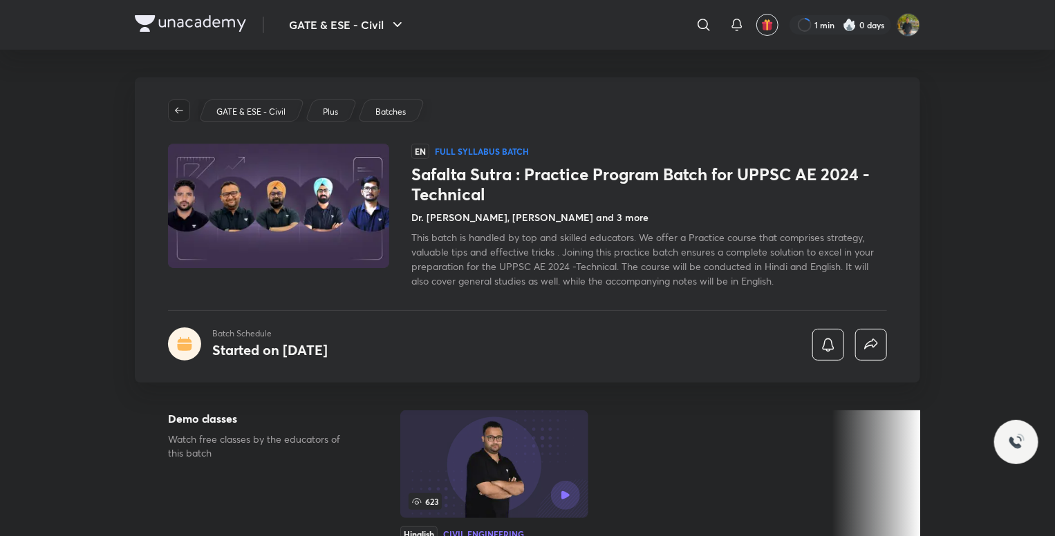
click at [180, 105] on icon "button" at bounding box center [178, 110] width 11 height 11
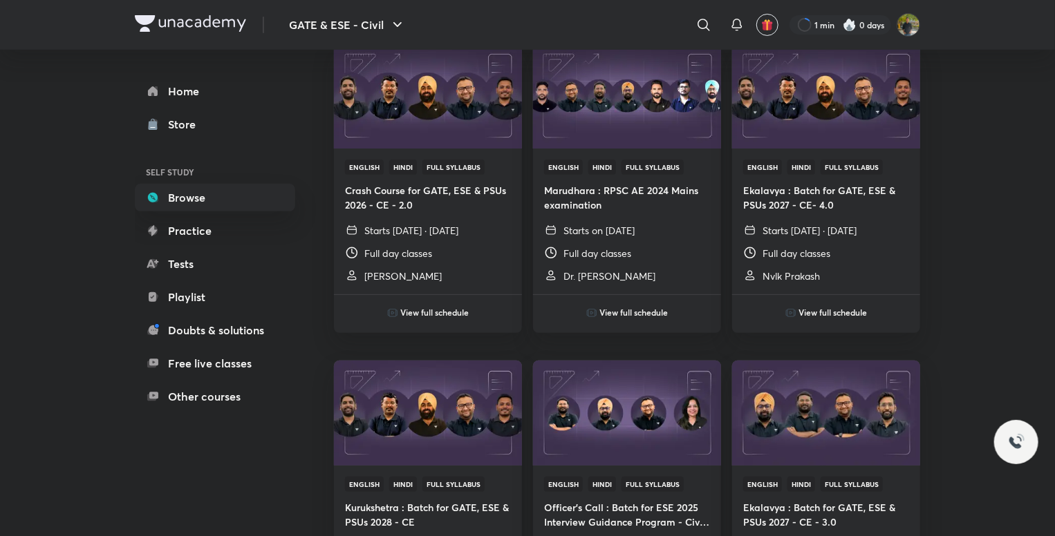
scroll to position [69, 0]
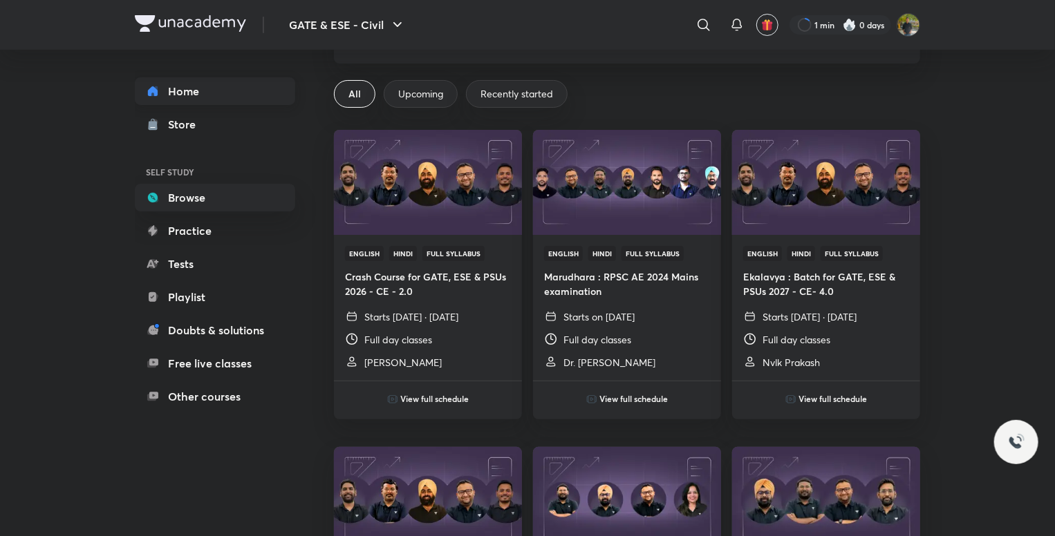
click at [162, 96] on link "Home" at bounding box center [215, 91] width 160 height 28
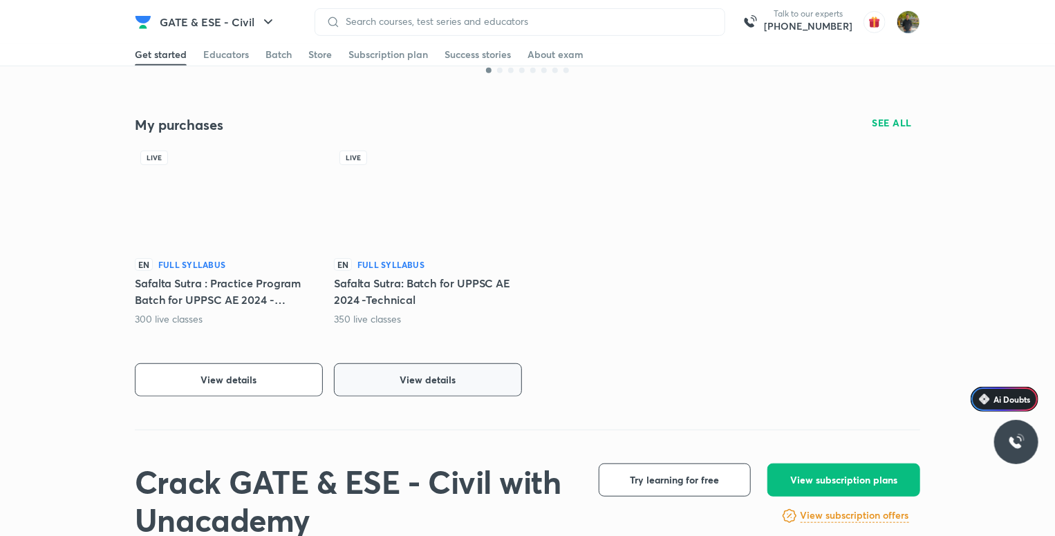
scroll to position [346, 0]
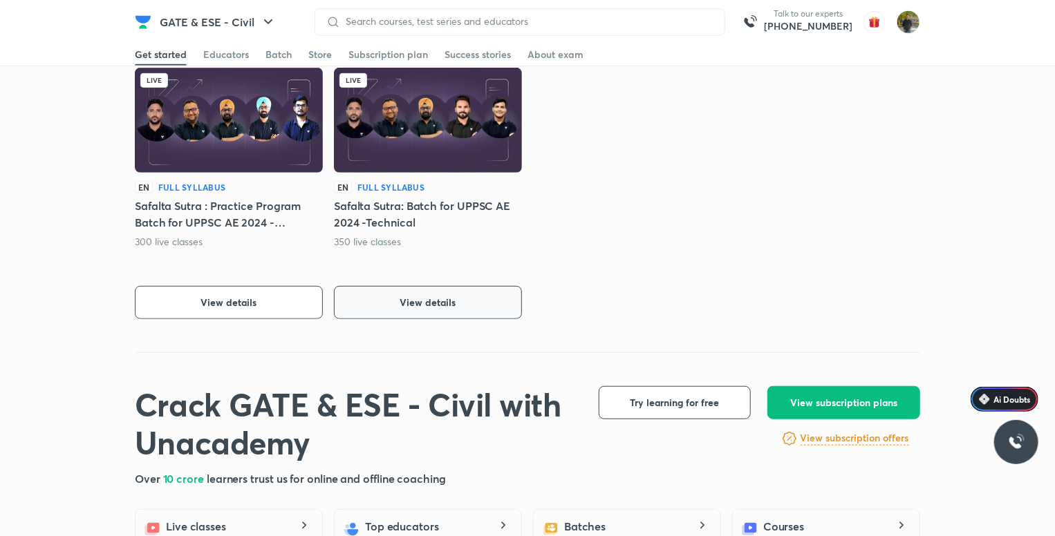
click at [477, 311] on button "View details" at bounding box center [428, 302] width 188 height 33
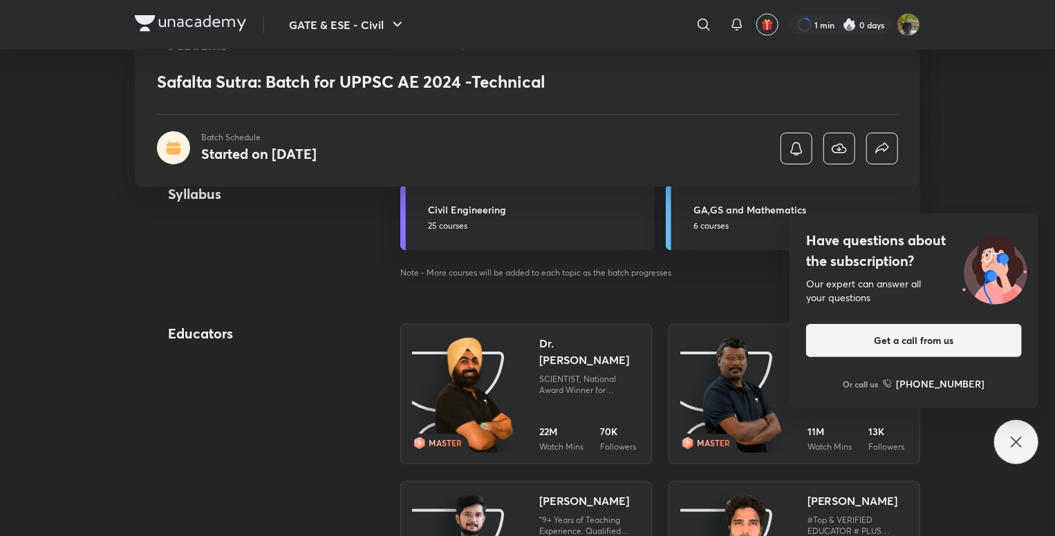
scroll to position [1244, 0]
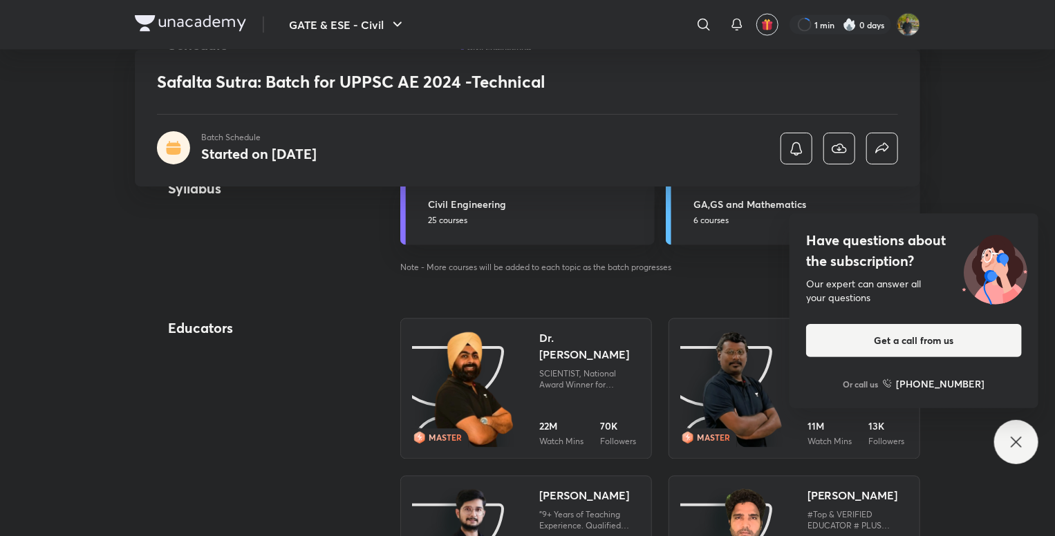
click at [1020, 435] on icon at bounding box center [1016, 442] width 17 height 17
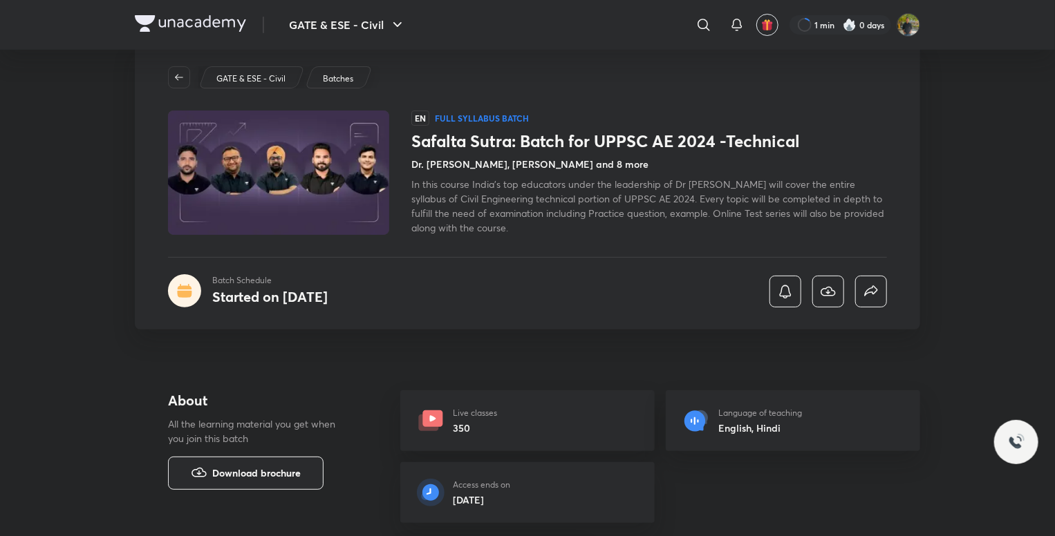
scroll to position [0, 0]
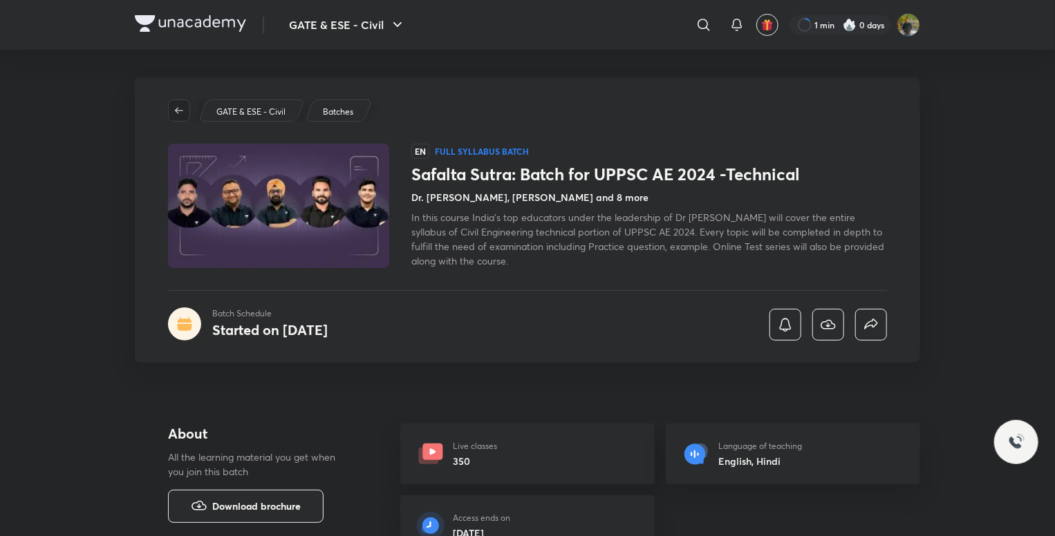
click at [185, 114] on span "button" at bounding box center [179, 110] width 21 height 11
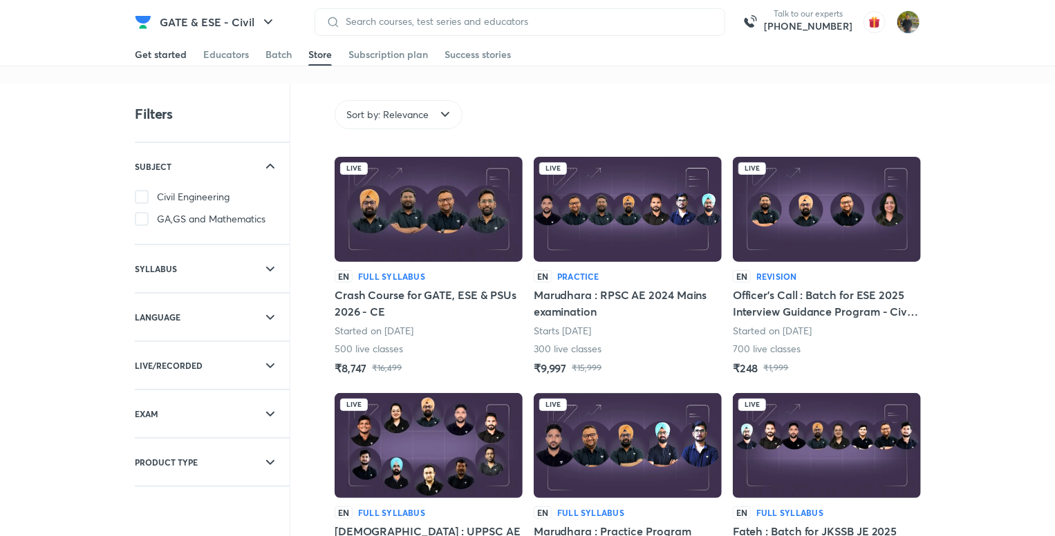
click at [161, 57] on div "Get started" at bounding box center [161, 55] width 52 height 14
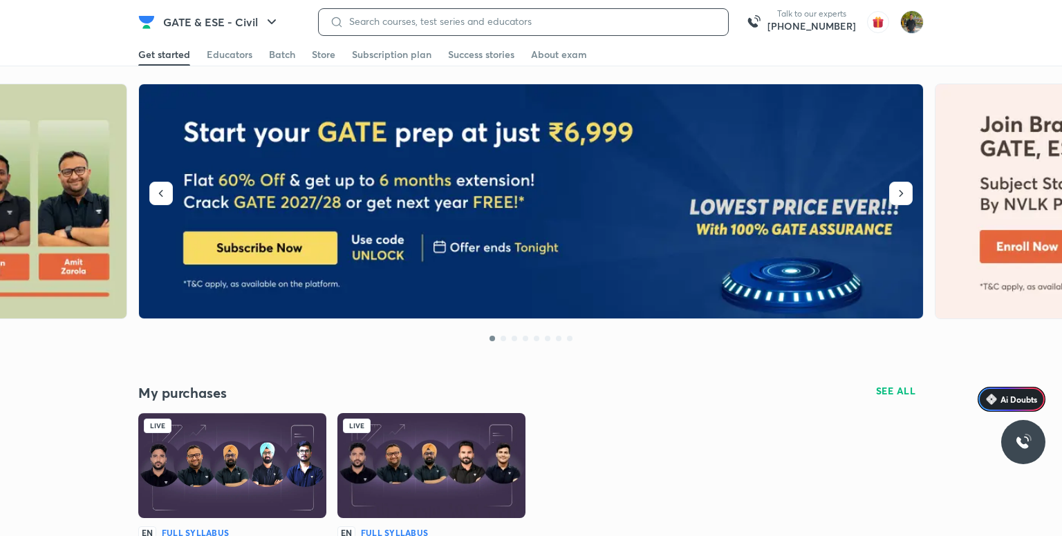
click at [455, 20] on input at bounding box center [530, 21] width 373 height 11
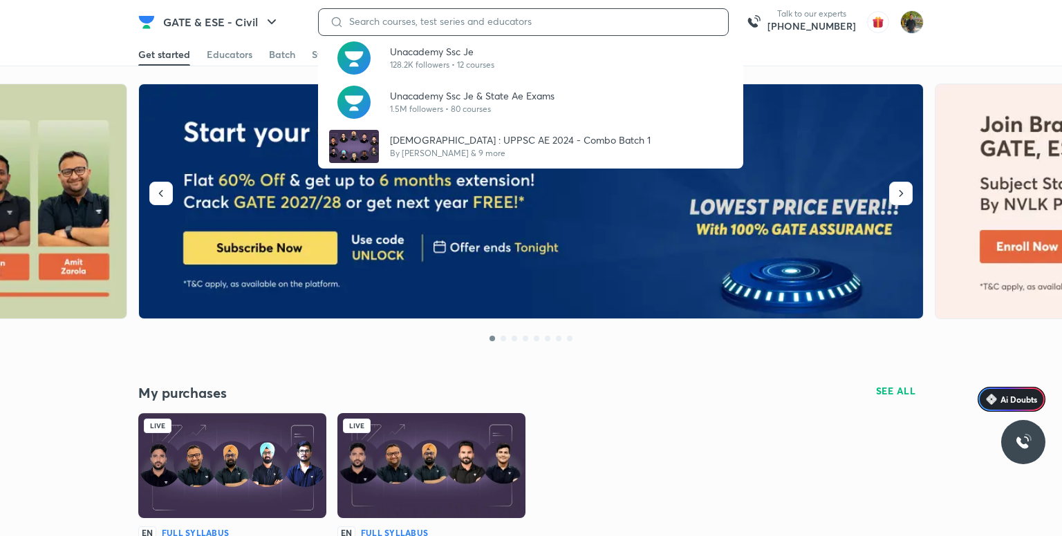
type input "d"
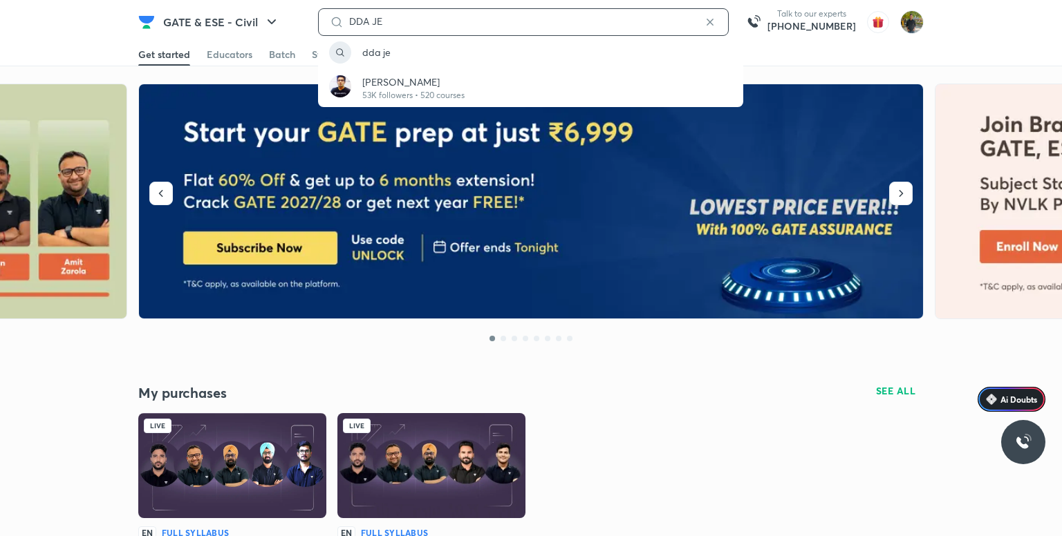
type input "DDA JE"
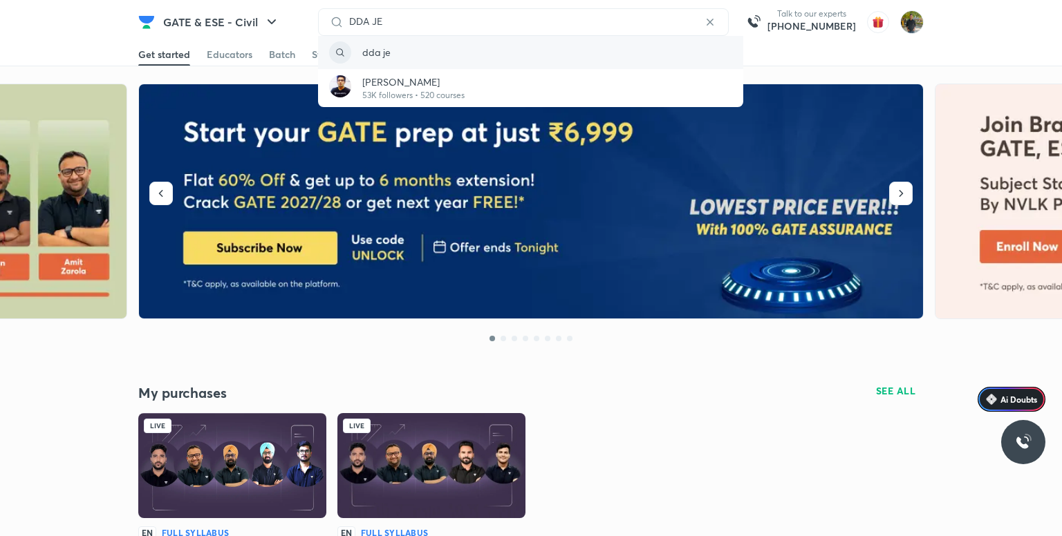
click at [453, 50] on div "dda je" at bounding box center [530, 52] width 425 height 33
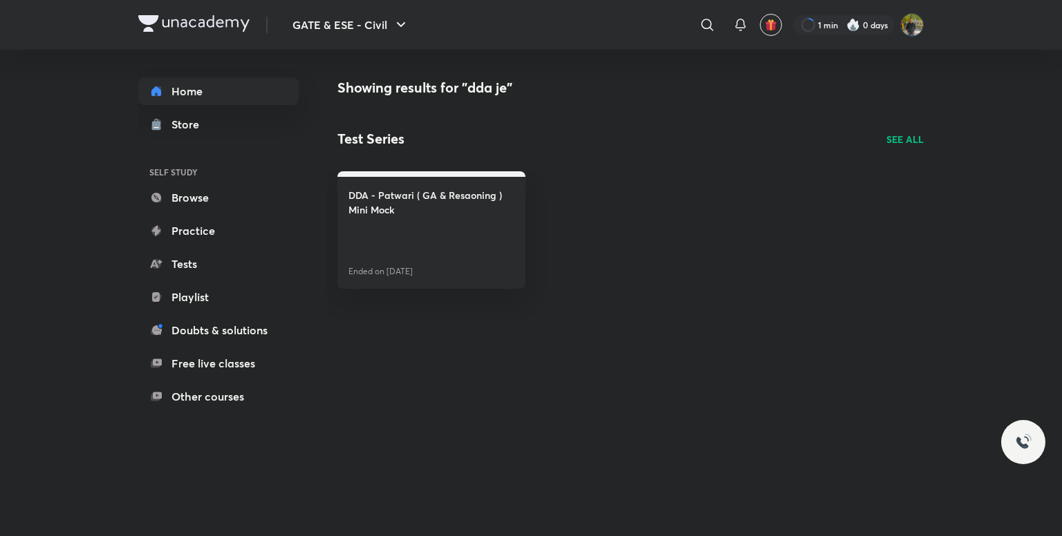
click at [907, 134] on p "SEE ALL" at bounding box center [904, 139] width 37 height 15
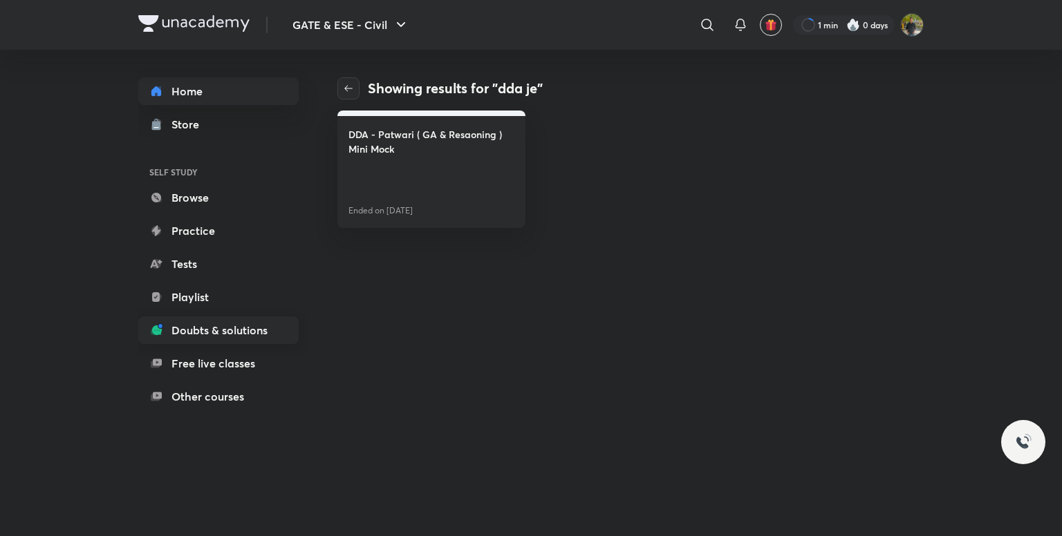
click at [246, 332] on link "Doubts & solutions" at bounding box center [218, 331] width 160 height 28
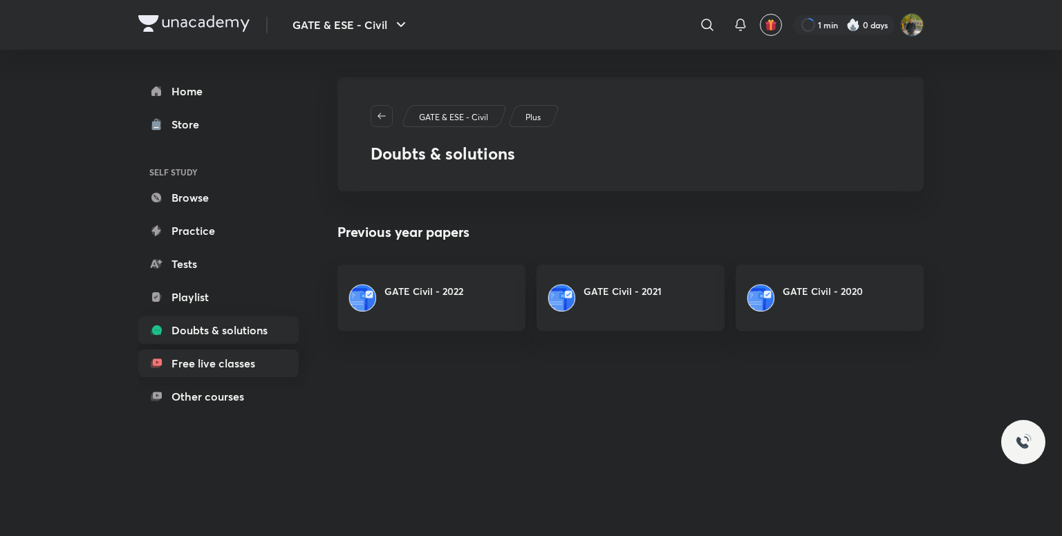
click at [241, 359] on link "Free live classes" at bounding box center [218, 364] width 160 height 28
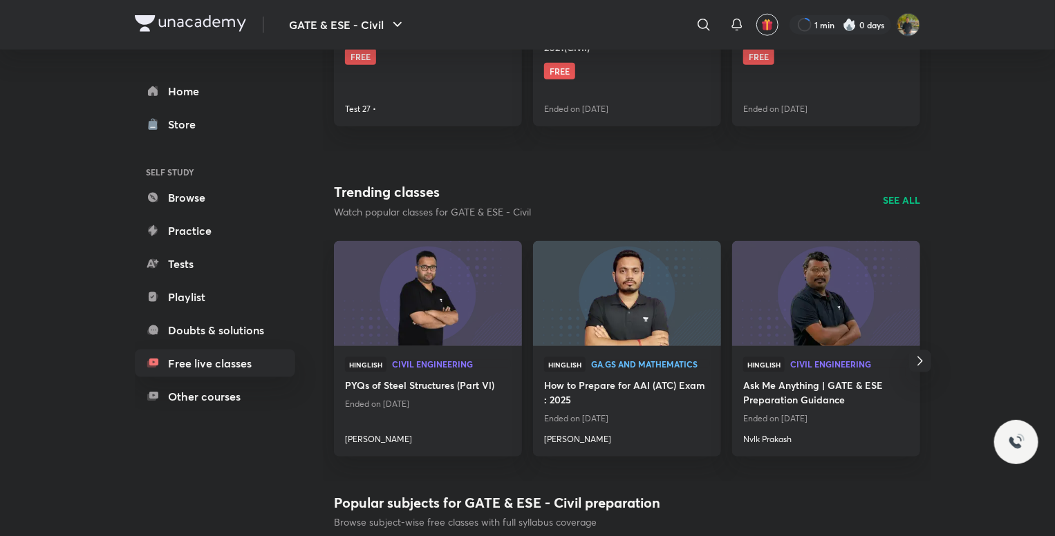
scroll to position [814, 0]
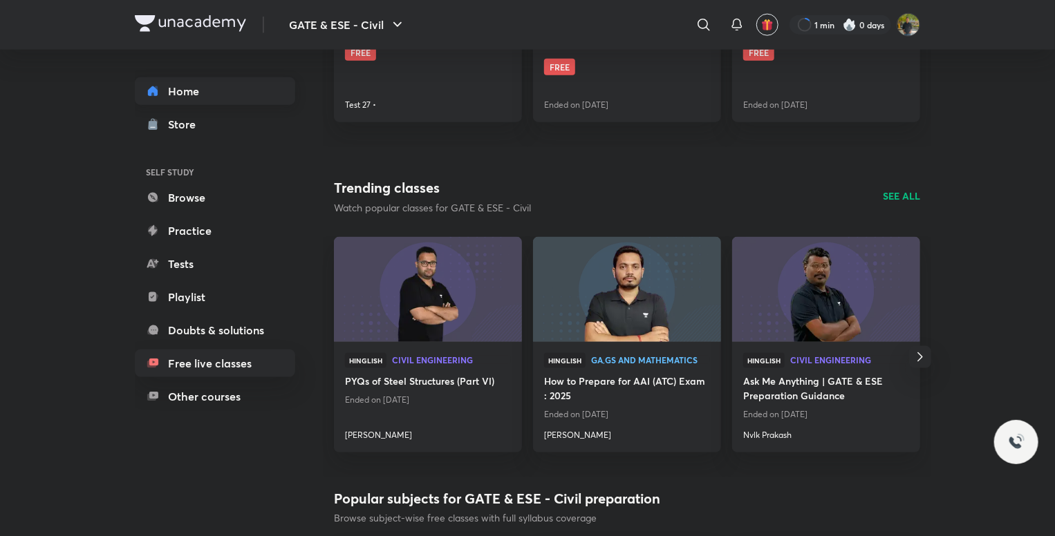
click at [203, 82] on link "Home" at bounding box center [215, 91] width 160 height 28
